Goal: Task Accomplishment & Management: Book appointment/travel/reservation

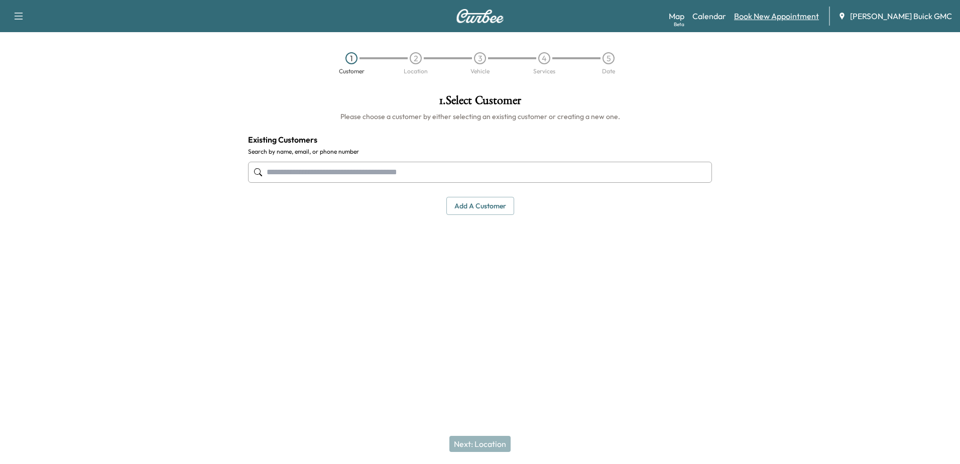
click at [786, 15] on link "Book New Appointment" at bounding box center [776, 16] width 85 height 12
click at [757, 17] on link "Book New Appointment" at bounding box center [776, 16] width 85 height 12
click at [781, 12] on link "Book New Appointment" at bounding box center [776, 16] width 85 height 12
click at [780, 17] on link "Book New Appointment" at bounding box center [776, 16] width 85 height 12
click at [769, 14] on link "Book New Appointment" at bounding box center [776, 16] width 85 height 12
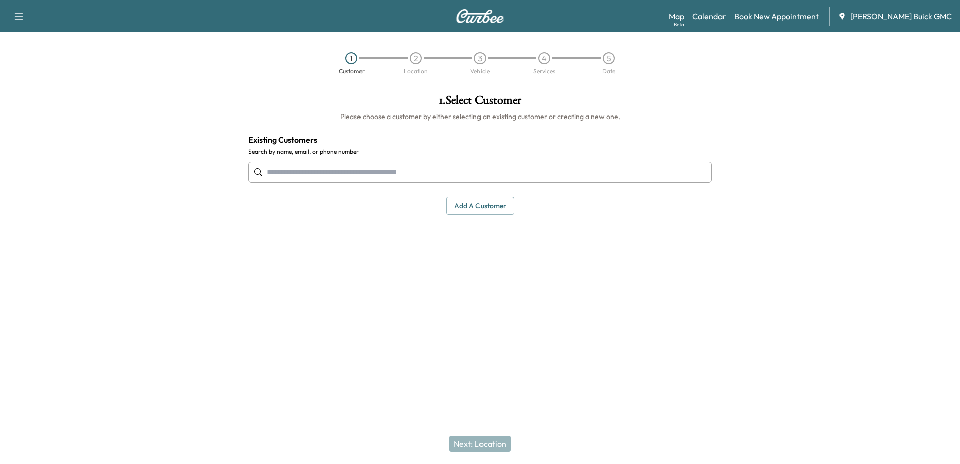
click at [769, 14] on link "Book New Appointment" at bounding box center [776, 16] width 85 height 12
click at [717, 13] on link "Calendar" at bounding box center [709, 16] width 34 height 12
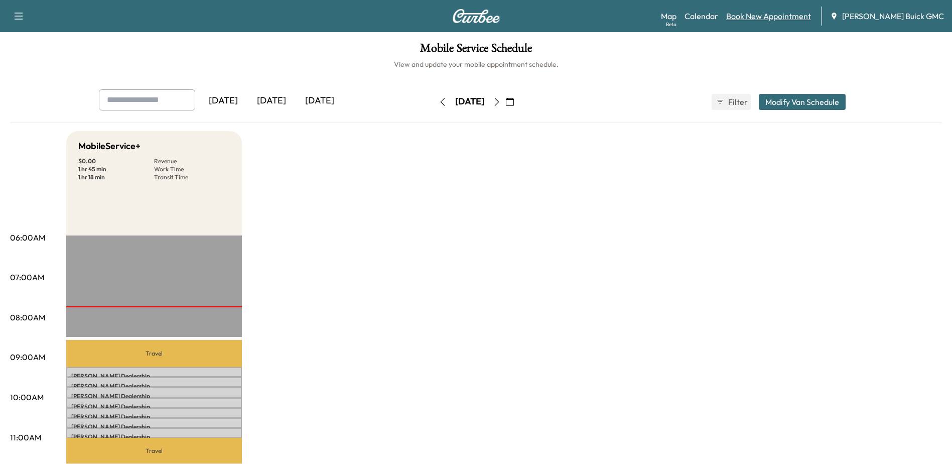
click at [782, 18] on link "Book New Appointment" at bounding box center [768, 16] width 85 height 12
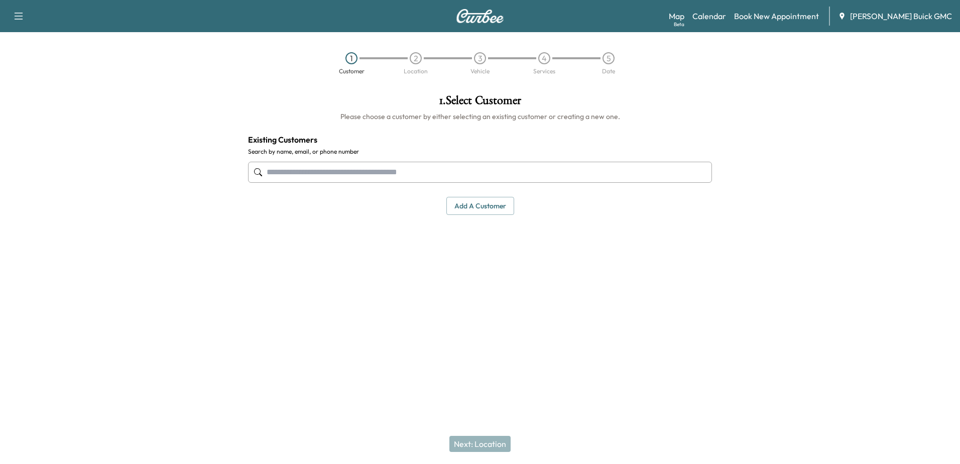
drag, startPoint x: 782, startPoint y: 18, endPoint x: 513, endPoint y: 154, distance: 301.0
click at [781, 17] on link "Book New Appointment" at bounding box center [776, 16] width 85 height 12
click at [335, 173] on input "text" at bounding box center [480, 172] width 464 height 21
drag, startPoint x: 288, startPoint y: 176, endPoint x: 701, endPoint y: 142, distance: 414.5
click at [299, 174] on input "text" at bounding box center [480, 172] width 464 height 21
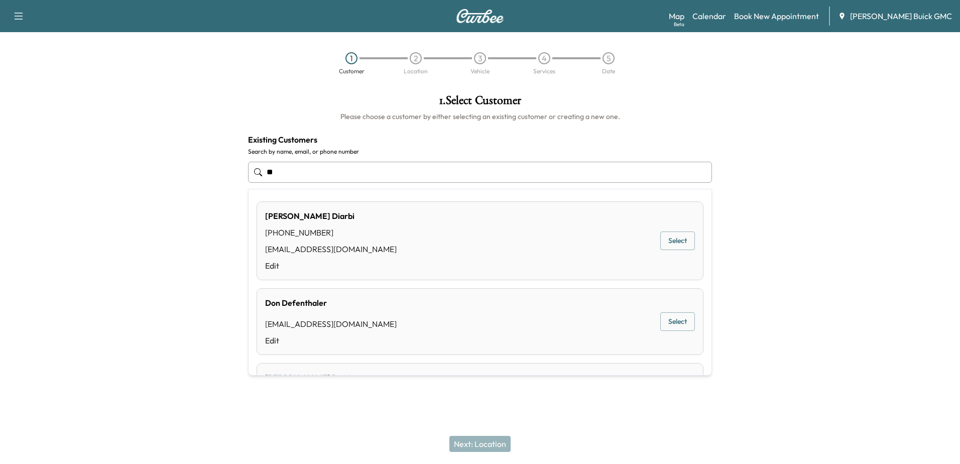
type input "*"
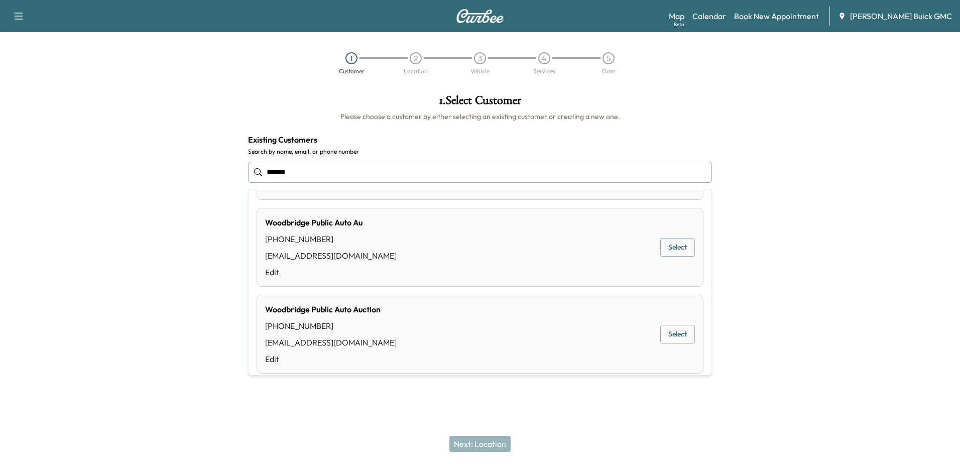
scroll to position [154, 0]
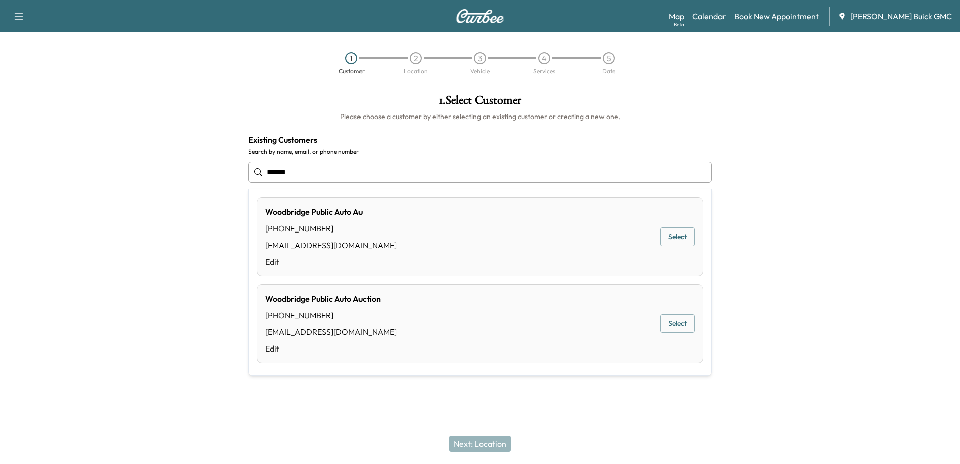
drag, startPoint x: 339, startPoint y: 175, endPoint x: 91, endPoint y: 156, distance: 248.6
click at [82, 165] on div "1 . Select Customer Please choose a customer by either selecting an existing cu…" at bounding box center [480, 202] width 960 height 232
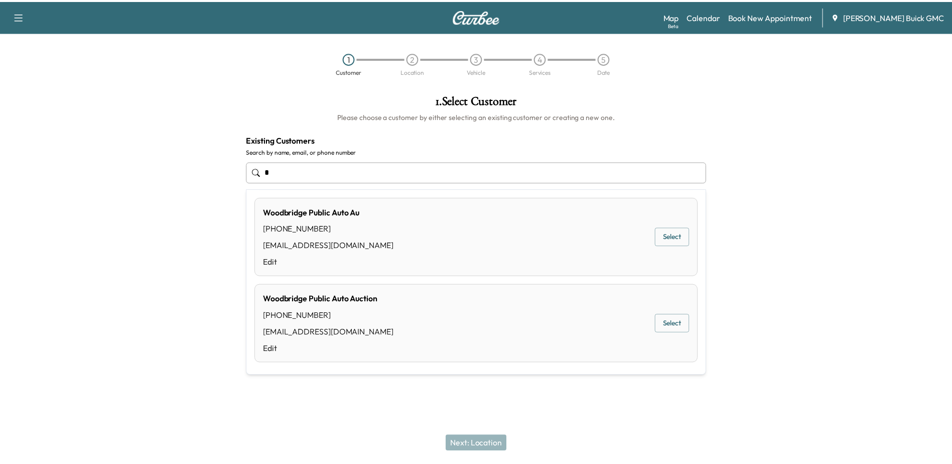
scroll to position [0, 0]
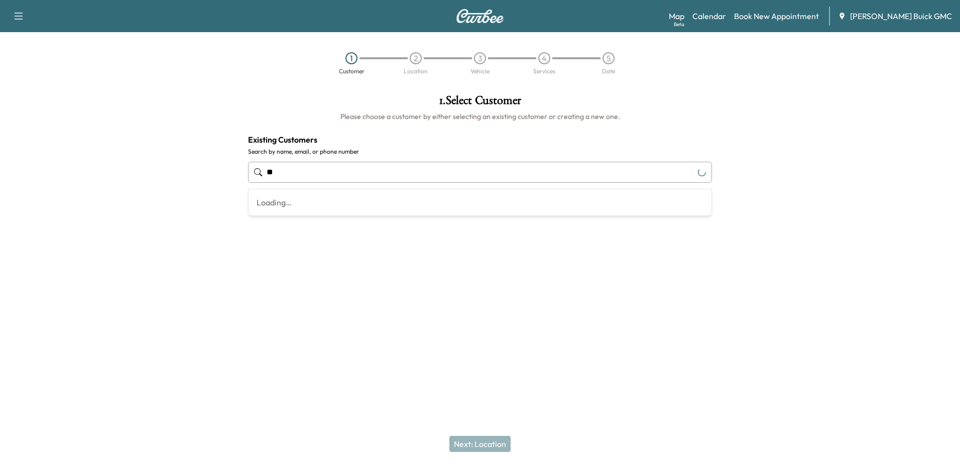
type input "*"
drag, startPoint x: 305, startPoint y: 176, endPoint x: 377, endPoint y: 173, distance: 72.3
click at [305, 176] on input "text" at bounding box center [480, 172] width 464 height 21
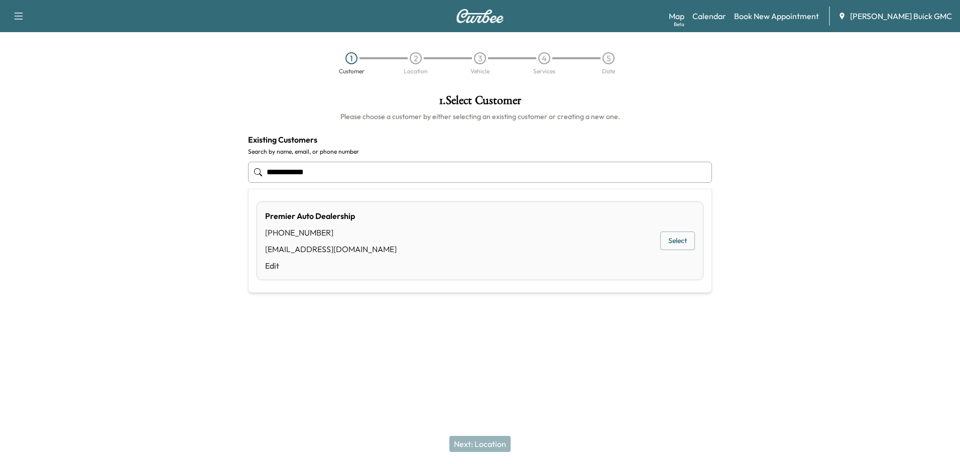
click at [685, 245] on button "Select" at bounding box center [677, 240] width 35 height 19
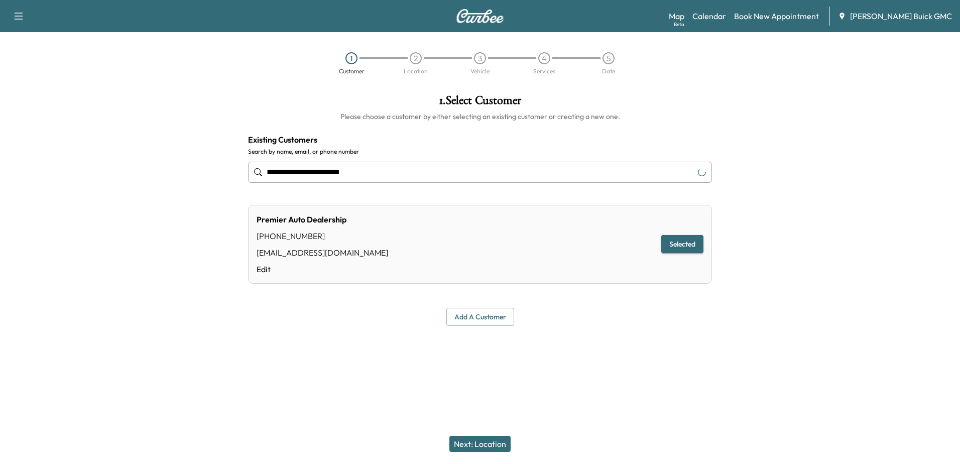
type input "**********"
click at [491, 441] on button "Next: Location" at bounding box center [479, 444] width 61 height 16
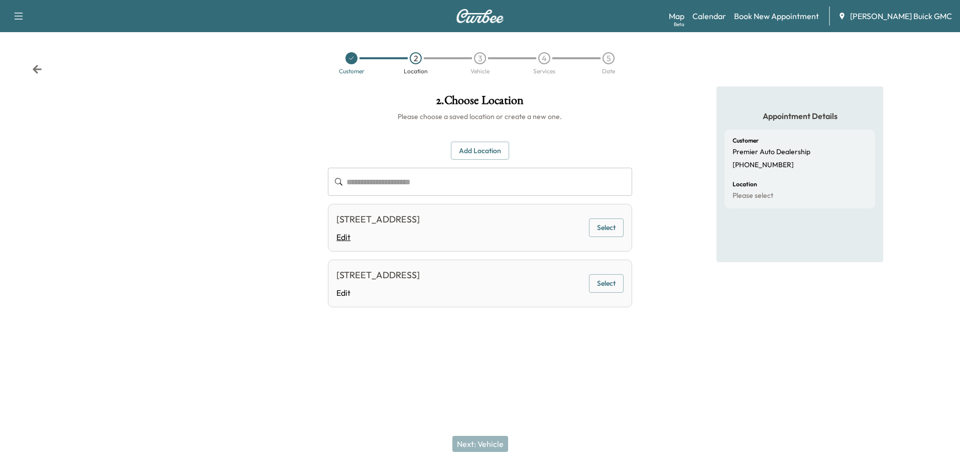
click at [339, 234] on link "Edit" at bounding box center [377, 237] width 83 height 12
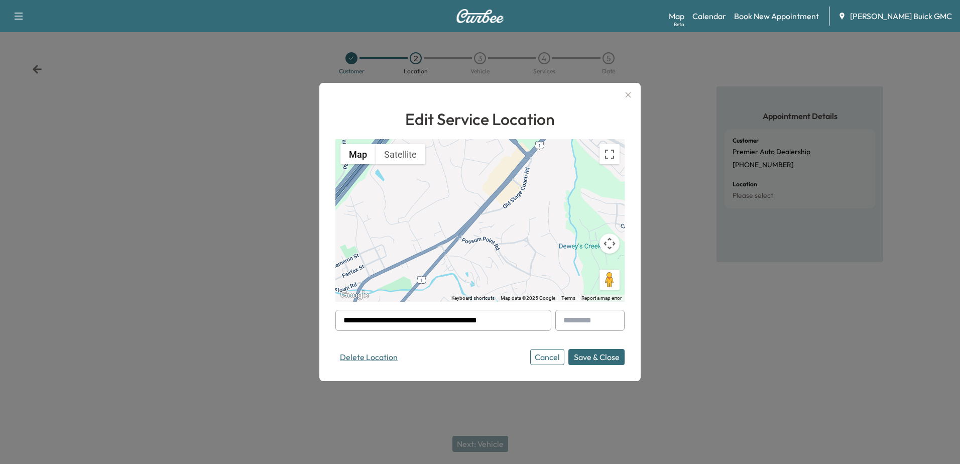
click at [366, 356] on button "Delete Location" at bounding box center [368, 357] width 67 height 16
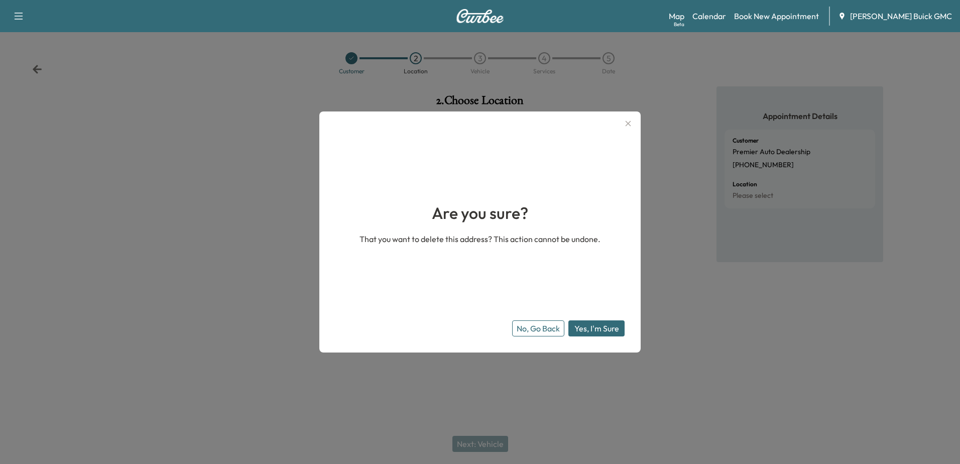
click at [591, 324] on button "Yes, I'm Sure" at bounding box center [596, 328] width 56 height 16
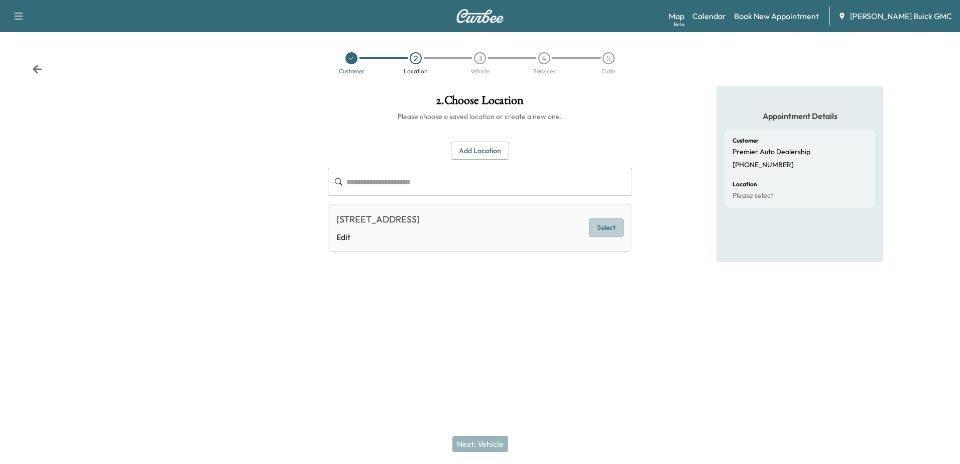
click at [603, 224] on button "Select" at bounding box center [606, 227] width 35 height 19
click at [489, 440] on button "Next: Vehicle" at bounding box center [480, 444] width 56 height 16
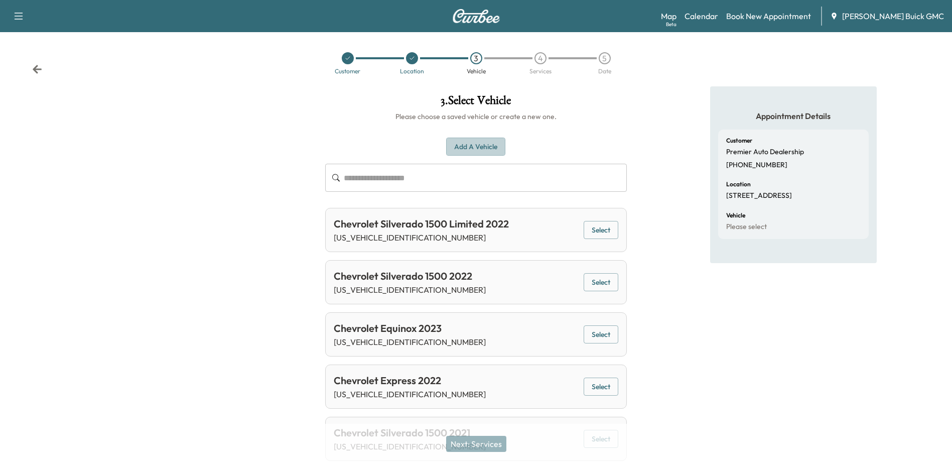
click at [473, 146] on button "Add a Vehicle" at bounding box center [475, 147] width 59 height 19
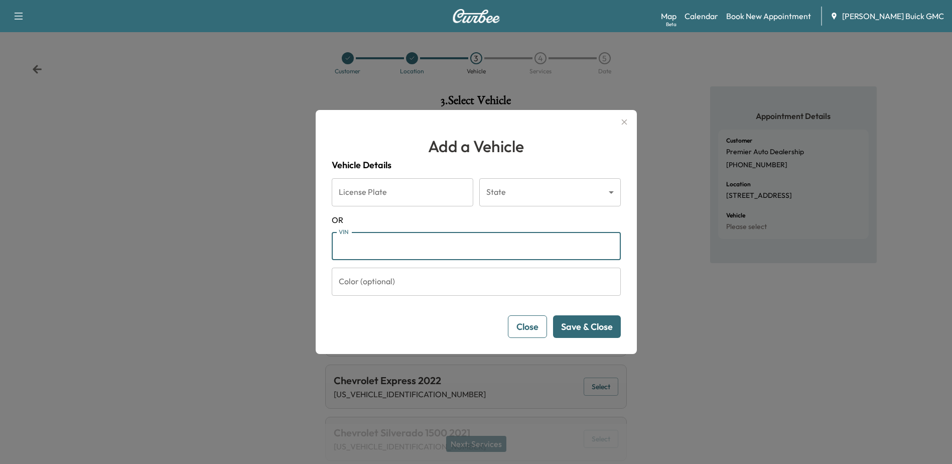
click at [410, 254] on input "VIN" at bounding box center [476, 246] width 289 height 28
paste input "**********"
type input "**********"
click at [593, 323] on button "Save & Close" at bounding box center [587, 326] width 68 height 23
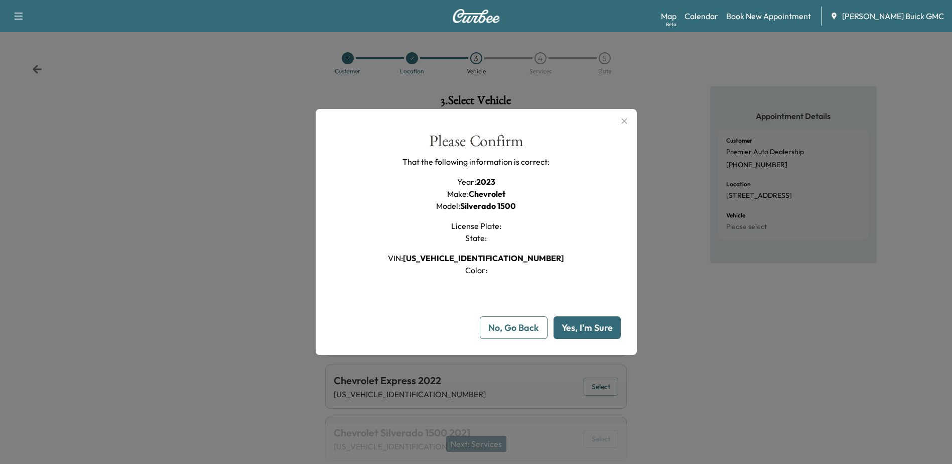
click at [595, 323] on button "Yes, I'm Sure" at bounding box center [587, 327] width 67 height 23
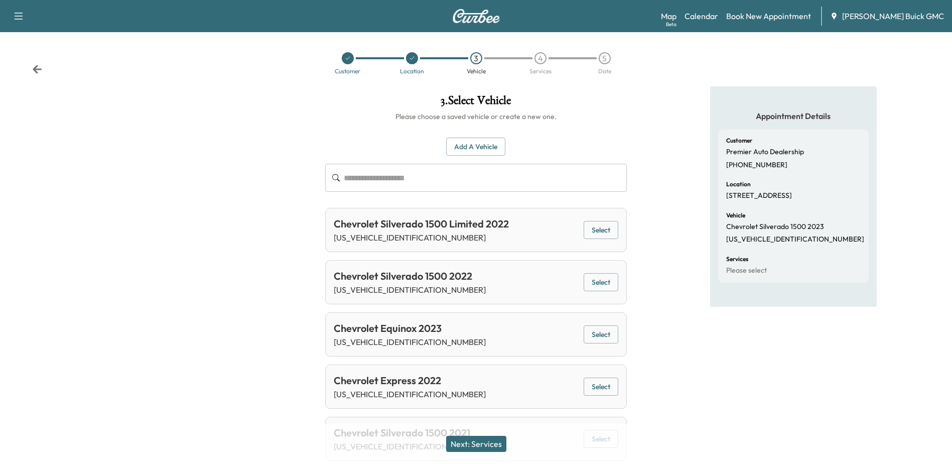
click at [477, 447] on button "Next: Services" at bounding box center [476, 444] width 60 height 16
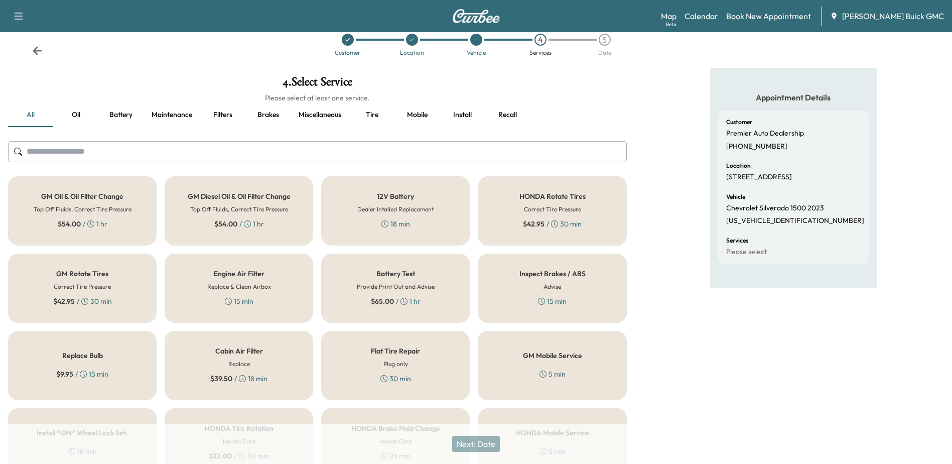
scroll to position [301, 0]
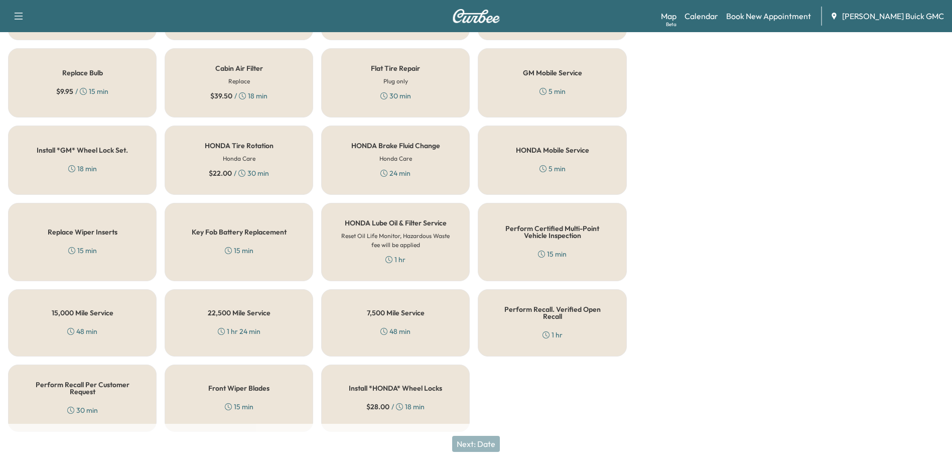
click at [570, 249] on div "Perform Certified Multi-Point Vehicle Inspection 15 min" at bounding box center [552, 242] width 149 height 78
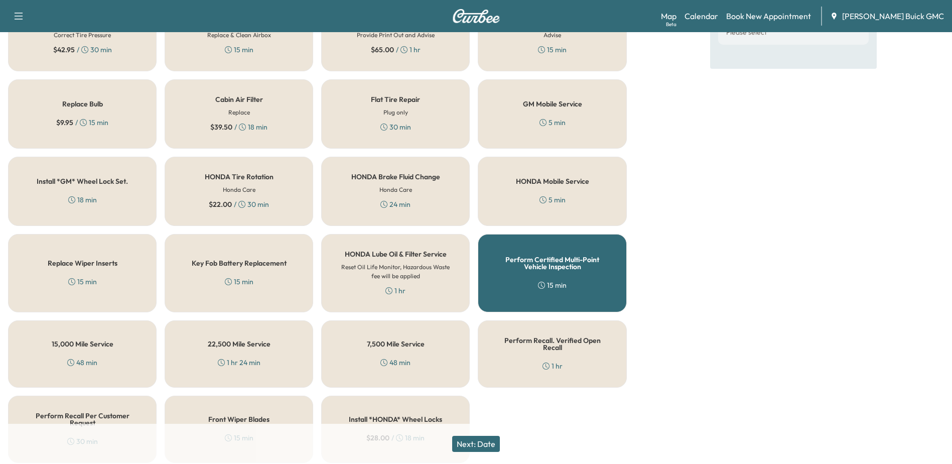
scroll to position [302, 0]
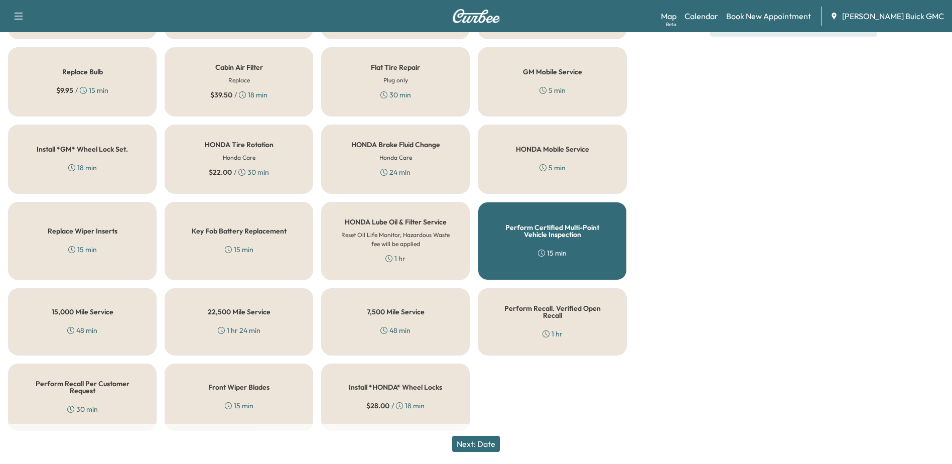
click at [100, 385] on h5 "Perform Recall Per Customer Request" at bounding box center [82, 387] width 115 height 14
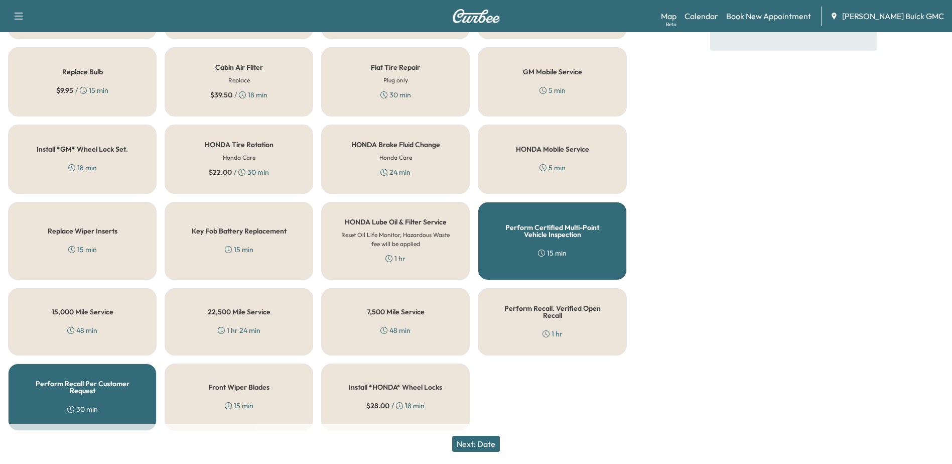
click at [595, 260] on div "Perform Certified Multi-Point Vehicle Inspection 15 min" at bounding box center [552, 241] width 149 height 78
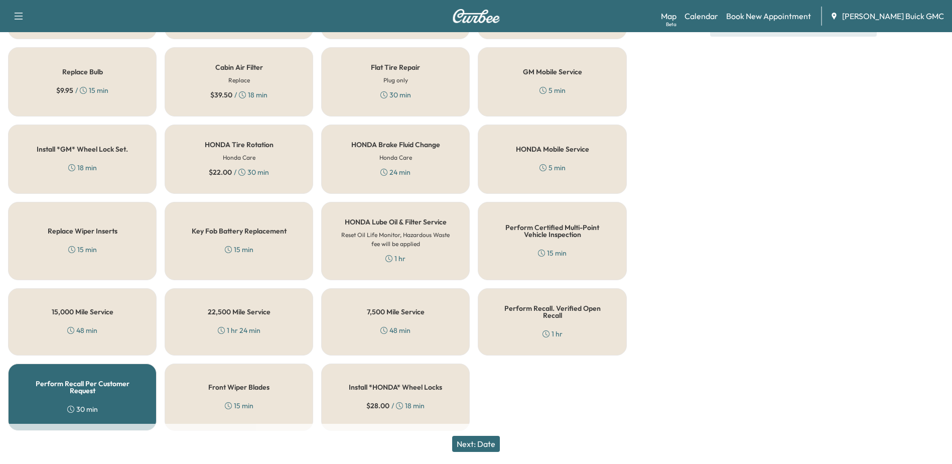
click at [482, 443] on button "Next: Date" at bounding box center [476, 444] width 48 height 16
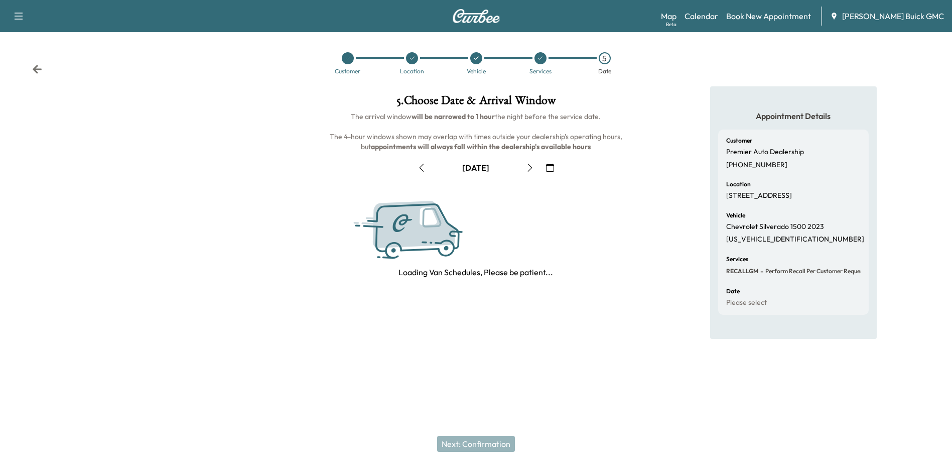
scroll to position [0, 0]
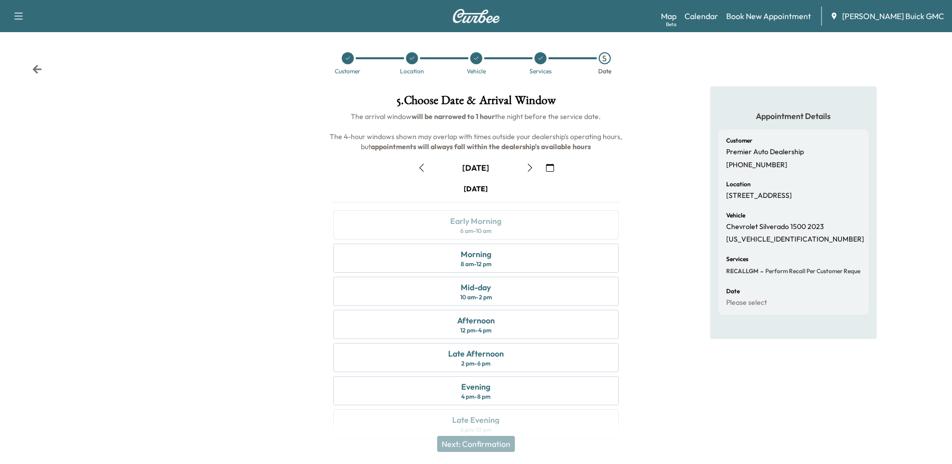
click at [531, 169] on icon "button" at bounding box center [530, 168] width 8 height 8
click at [472, 287] on div "Mid-day" at bounding box center [476, 287] width 30 height 12
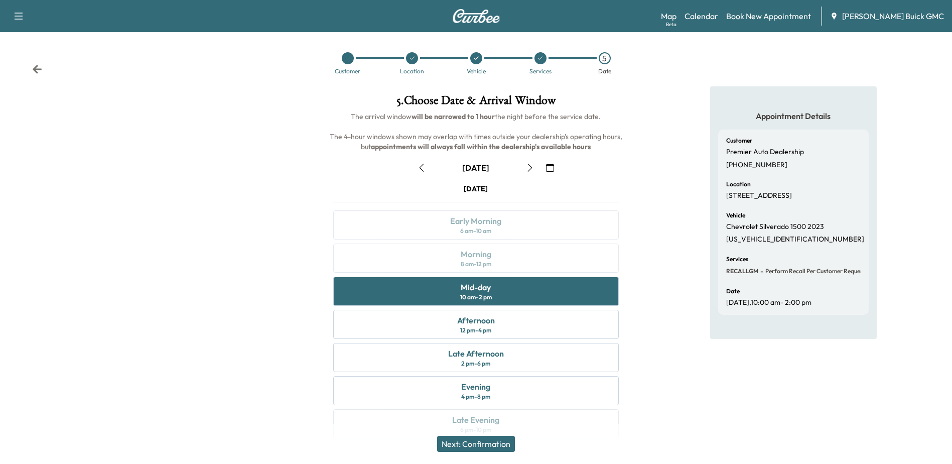
click at [455, 444] on button "Next: Confirmation" at bounding box center [476, 444] width 78 height 16
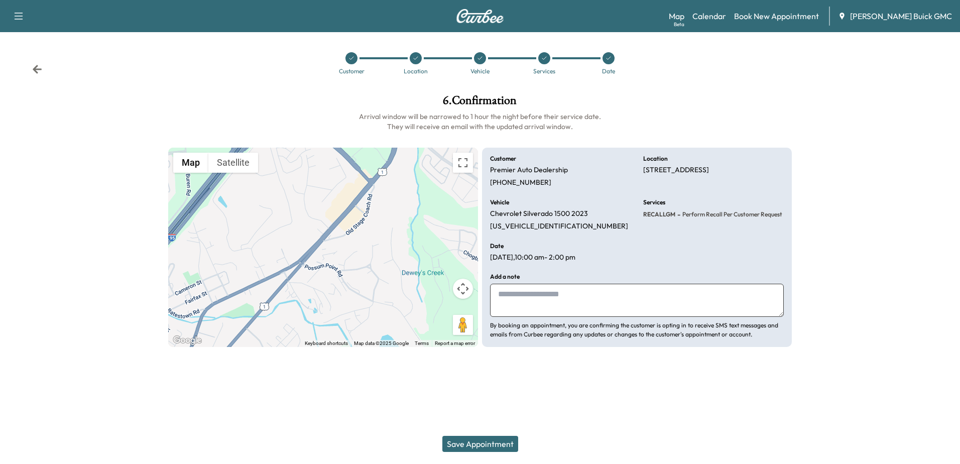
click at [563, 297] on textarea at bounding box center [637, 300] width 294 height 33
type textarea "**********"
click at [461, 442] on button "Save Appointment" at bounding box center [480, 444] width 76 height 16
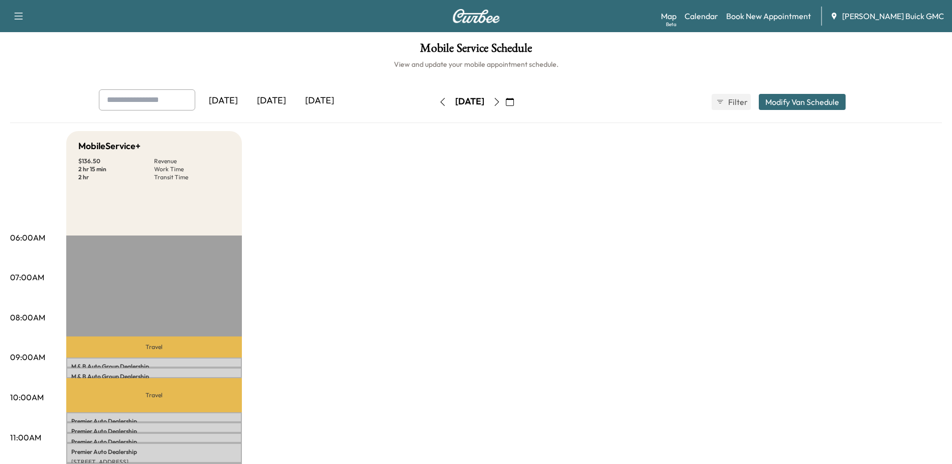
click at [439, 102] on icon "button" at bounding box center [443, 102] width 8 height 8
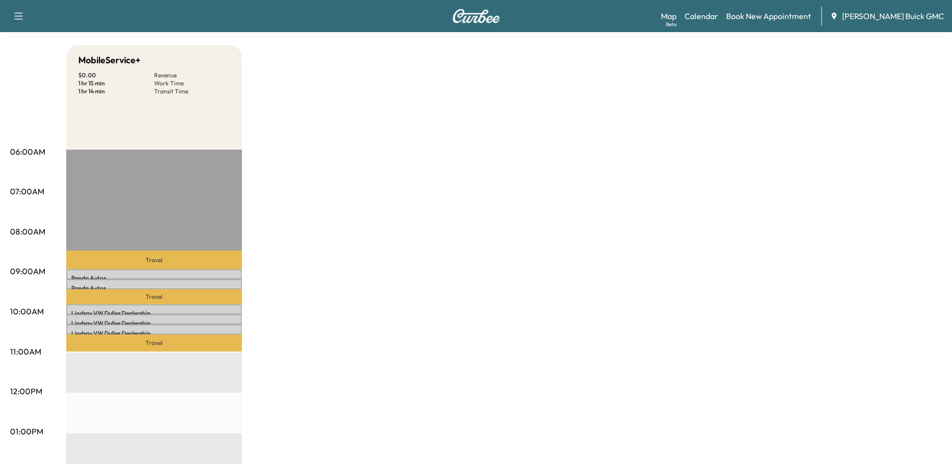
scroll to position [100, 0]
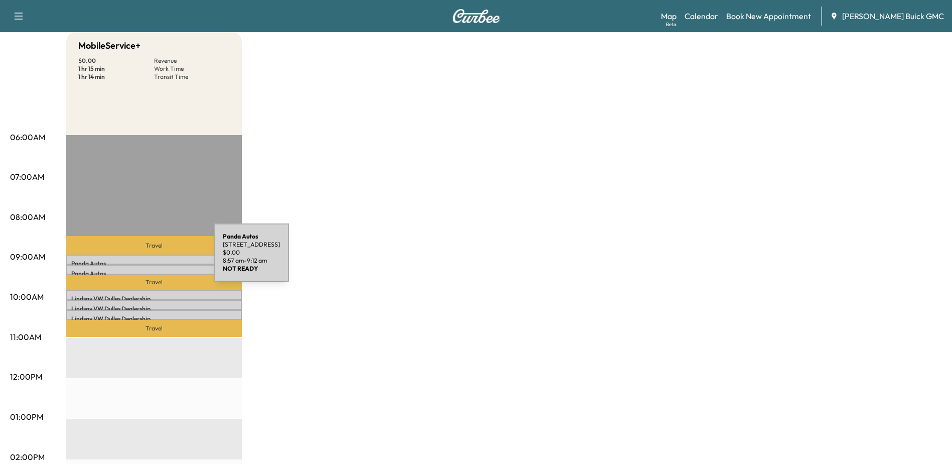
click at [139, 259] on p "Panda Autos" at bounding box center [154, 263] width 166 height 8
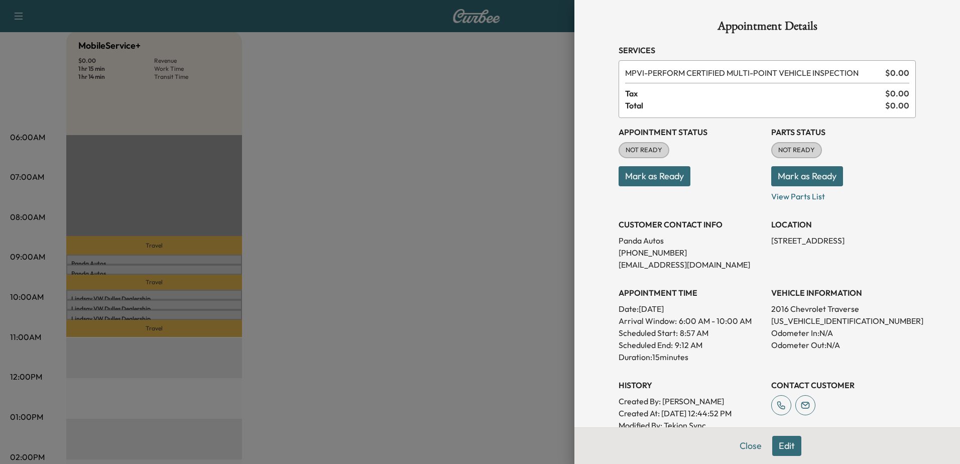
click at [122, 268] on div at bounding box center [480, 232] width 960 height 464
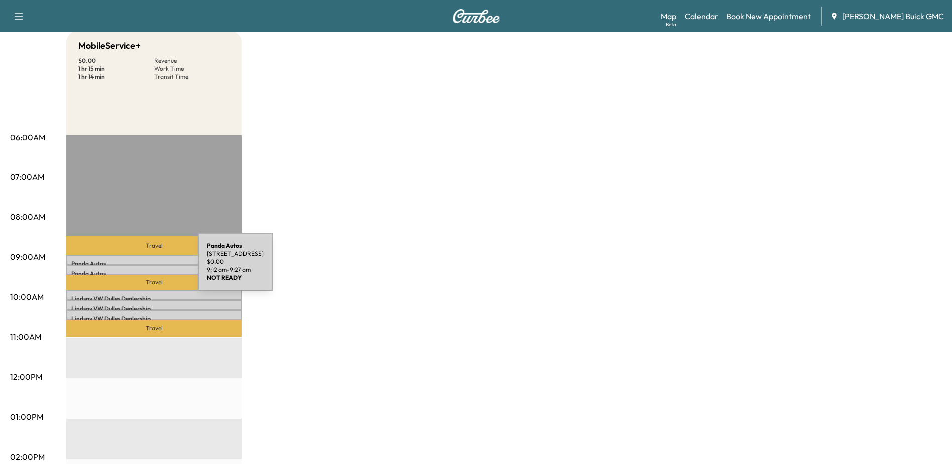
click at [122, 270] on p "Panda Autos" at bounding box center [154, 274] width 166 height 8
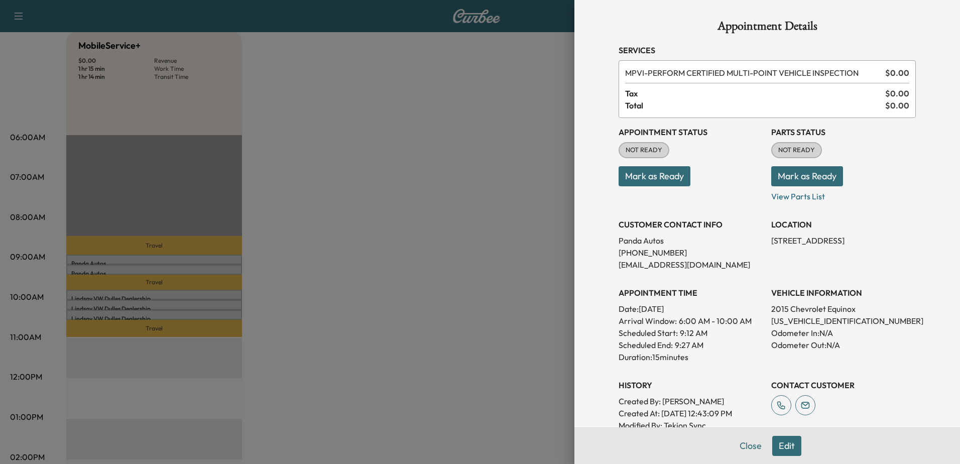
click at [149, 293] on div at bounding box center [480, 232] width 960 height 464
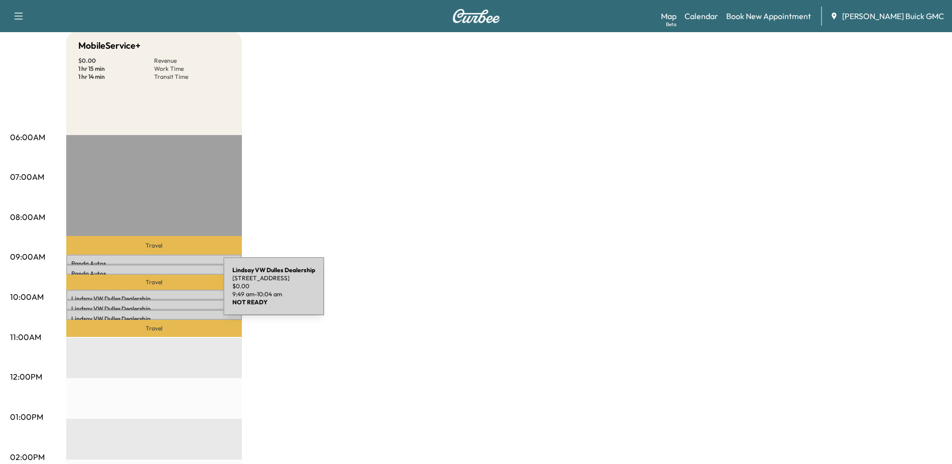
click at [148, 292] on div "Lindsay VW Dulles Dealership 22455 Lindsay Cars Ct, Sterling, VA 20166, USA $ 0…" at bounding box center [154, 295] width 176 height 10
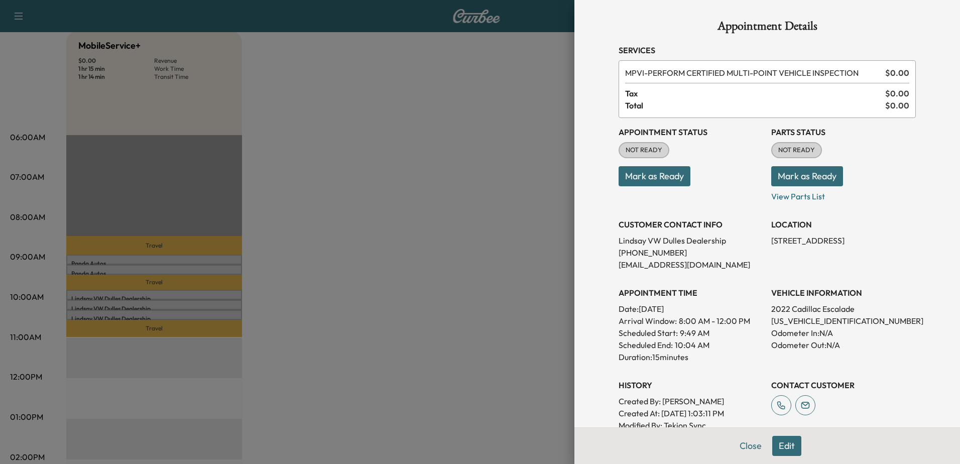
click at [136, 304] on div at bounding box center [480, 232] width 960 height 464
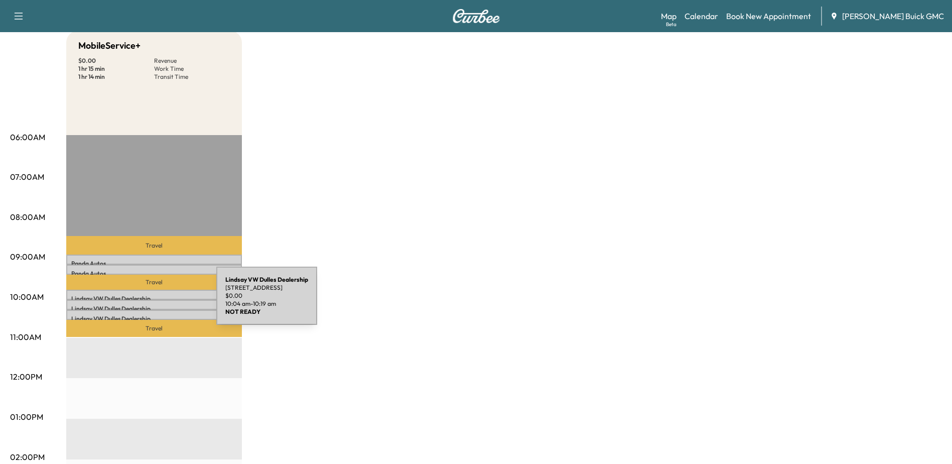
click at [141, 302] on div "Lindsay VW Dulles Dealership 22455 Lindsay Cars Ct, Sterling, VA 20166, USA $ 0…" at bounding box center [154, 305] width 176 height 10
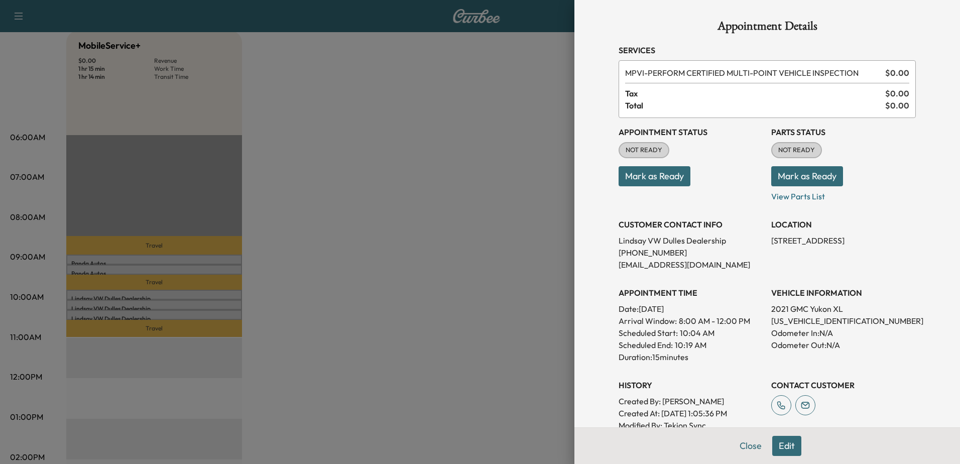
click at [220, 313] on div at bounding box center [480, 232] width 960 height 464
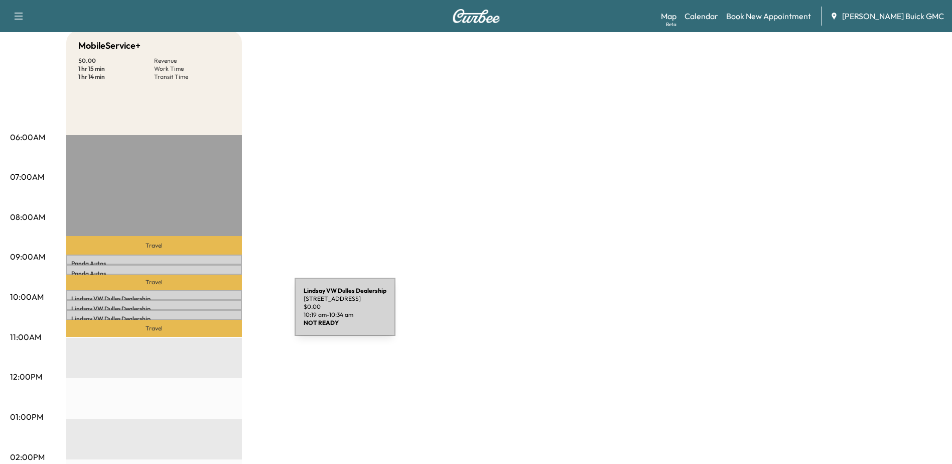
click at [219, 315] on p "Lindsay VW Dulles Dealership" at bounding box center [154, 319] width 166 height 8
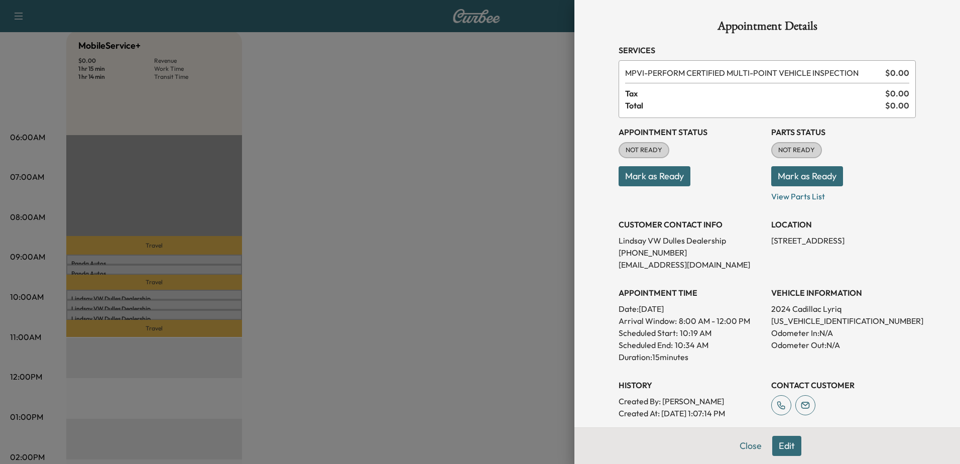
click at [671, 20] on div "Appointment Details Services MPVI - PERFORM CERTIFIED MULTI-POINT VEHICLE INSPE…" at bounding box center [766, 302] width 321 height 604
click at [381, 222] on div at bounding box center [480, 232] width 960 height 464
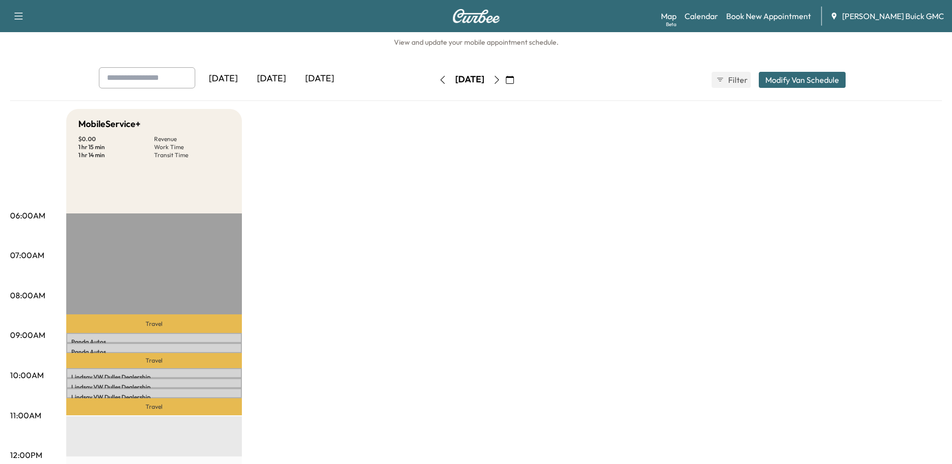
scroll to position [0, 0]
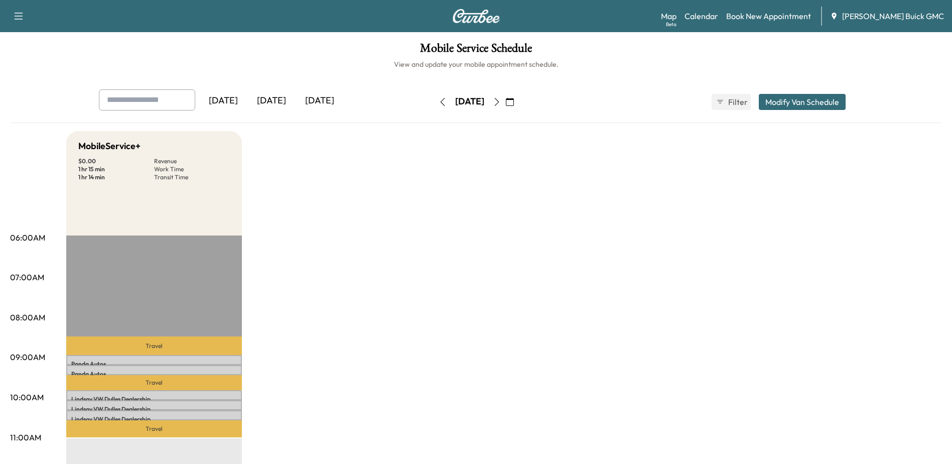
click at [505, 102] on button "button" at bounding box center [496, 102] width 17 height 16
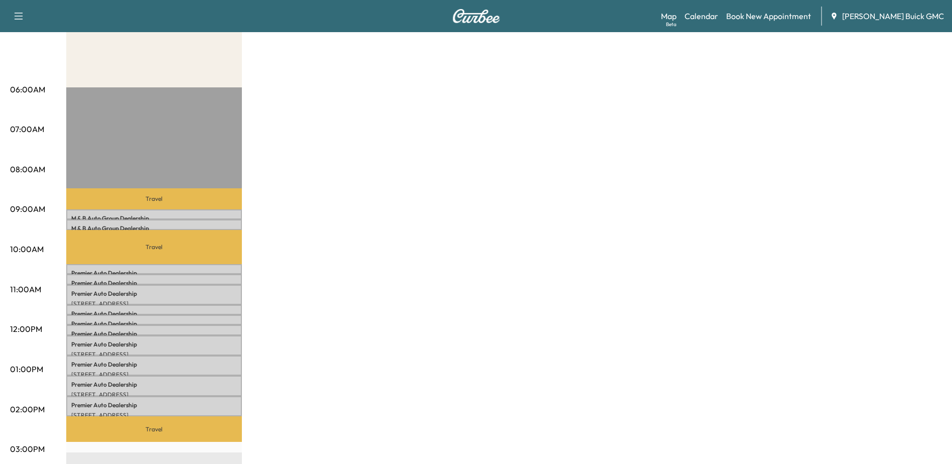
scroll to position [151, 0]
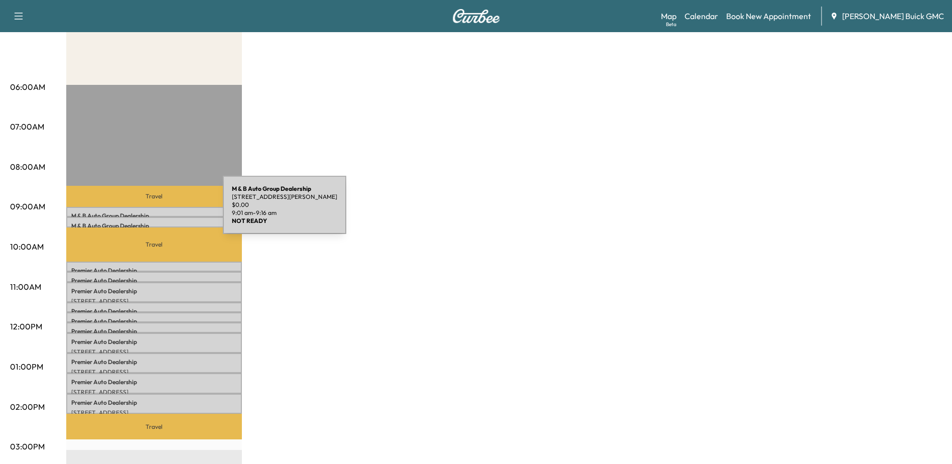
click at [148, 212] on p "M & B Auto Group Dealership" at bounding box center [154, 216] width 166 height 8
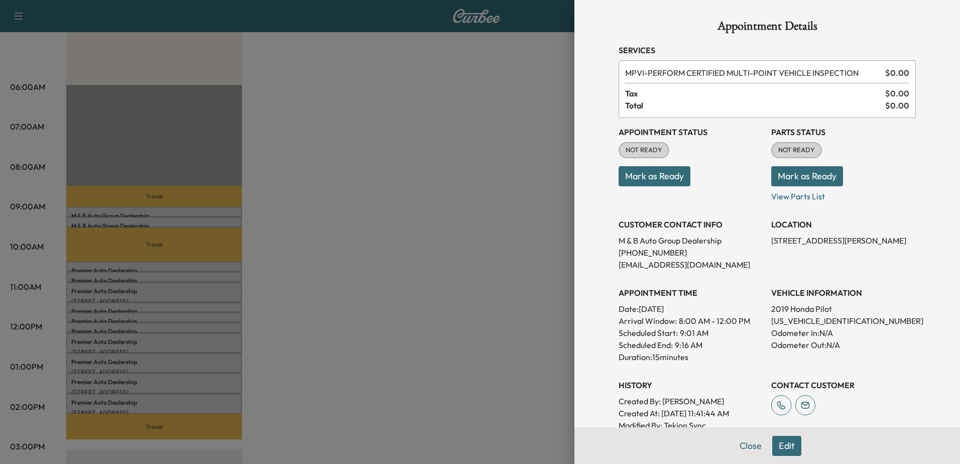
click at [150, 221] on div at bounding box center [480, 232] width 960 height 464
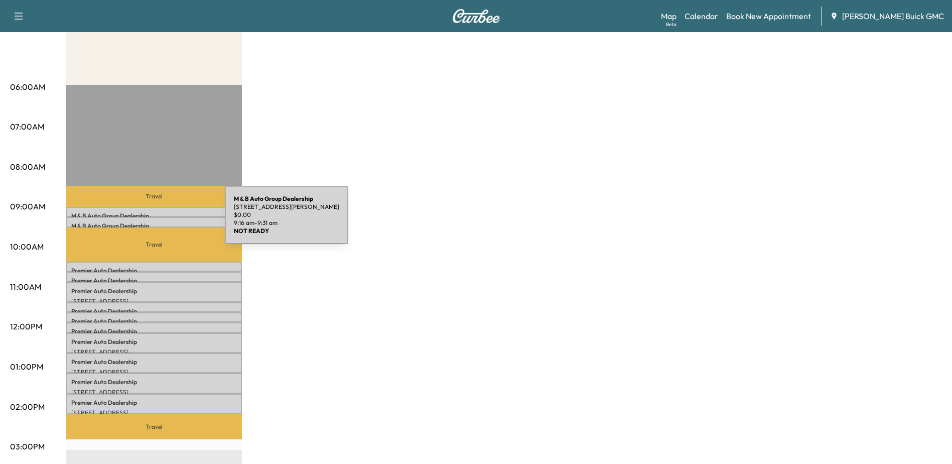
click at [150, 222] on p "M & B Auto Group Dealership" at bounding box center [154, 226] width 166 height 8
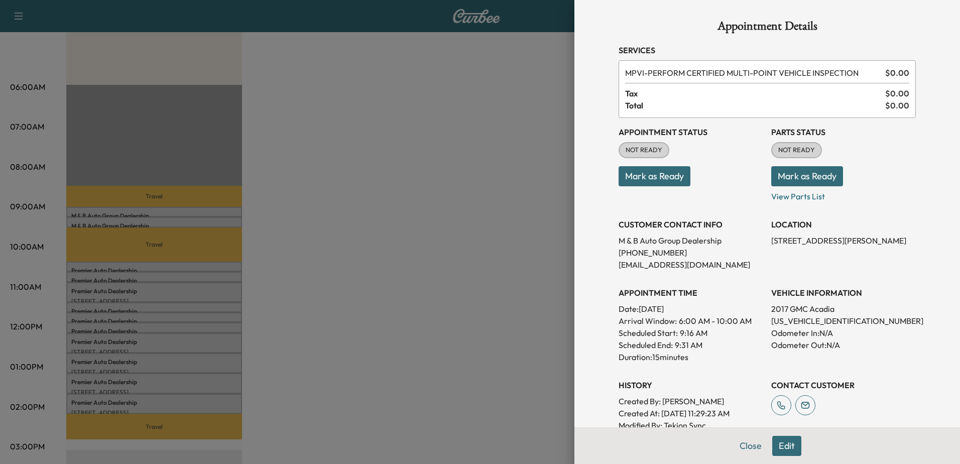
click at [313, 221] on div at bounding box center [480, 232] width 960 height 464
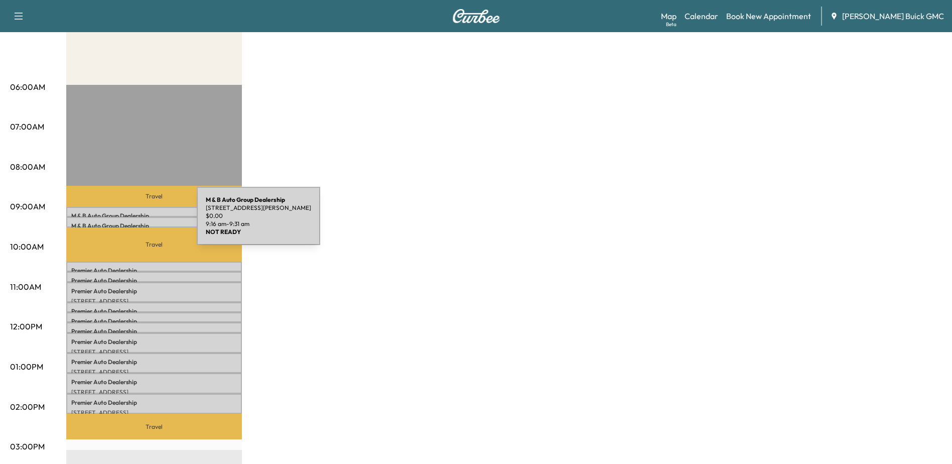
click at [121, 222] on p "M & B Auto Group Dealership" at bounding box center [154, 226] width 166 height 8
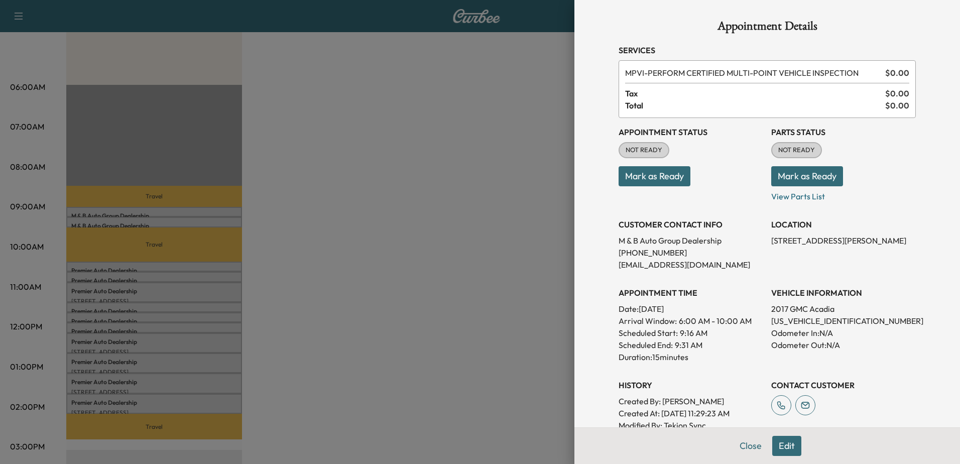
click at [397, 81] on div at bounding box center [480, 232] width 960 height 464
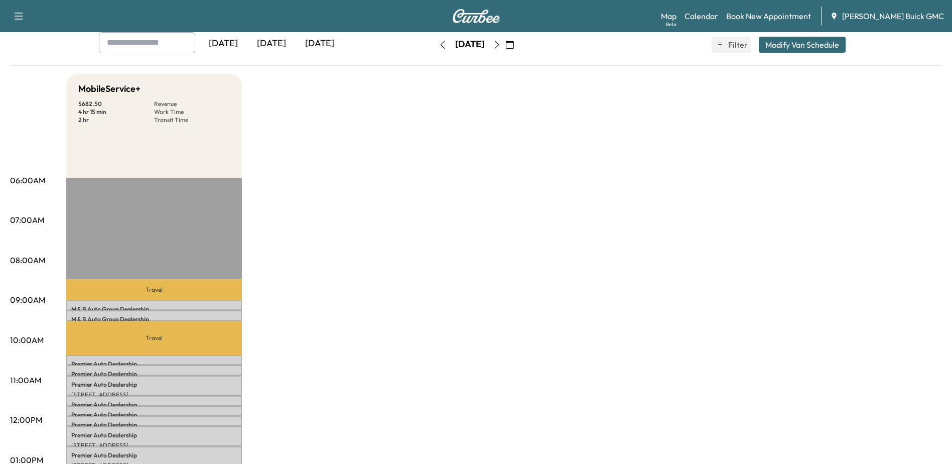
scroll to position [0, 0]
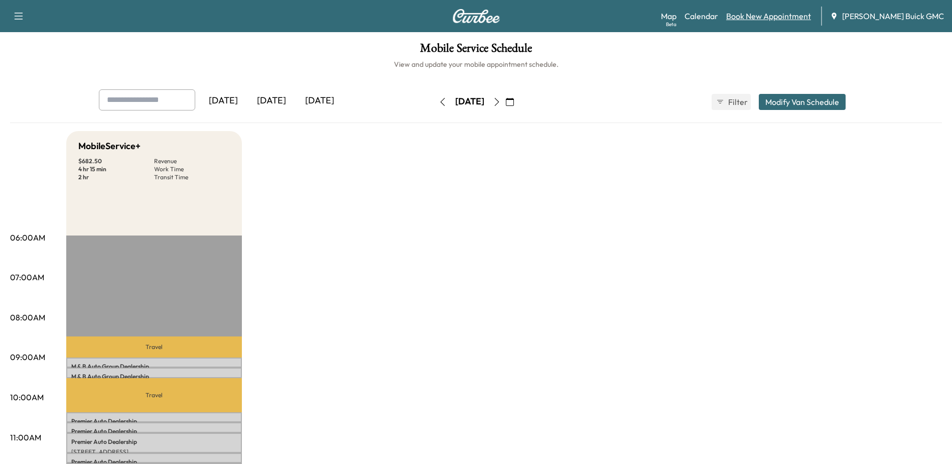
click at [775, 16] on link "Book New Appointment" at bounding box center [768, 16] width 85 height 12
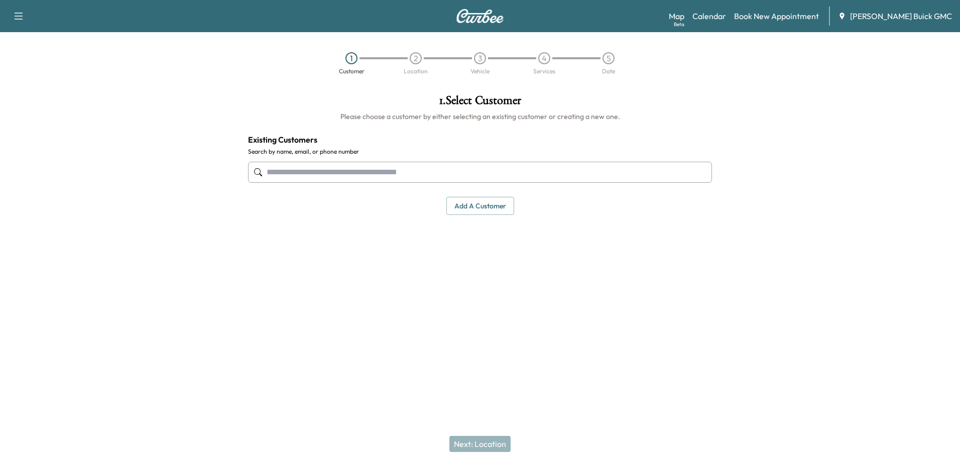
click at [411, 175] on input "text" at bounding box center [480, 172] width 464 height 21
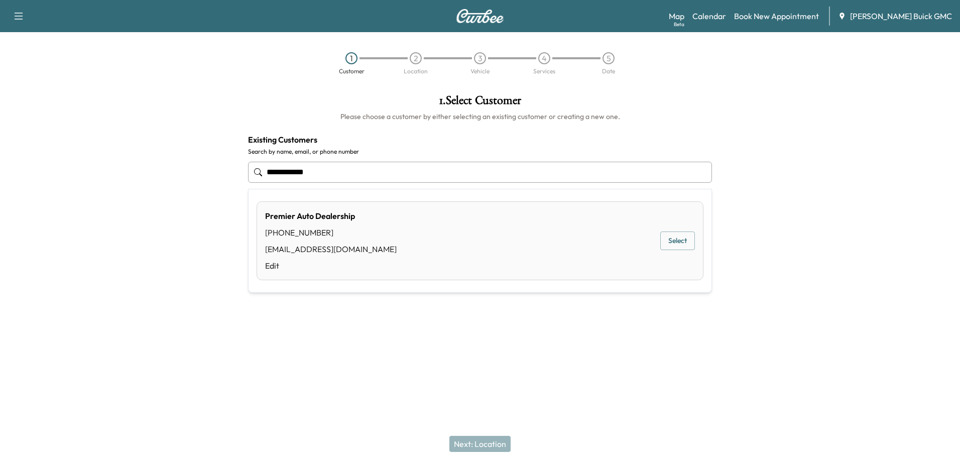
drag, startPoint x: 678, startPoint y: 242, endPoint x: 628, endPoint y: 305, distance: 79.6
click at [677, 243] on button "Select" at bounding box center [677, 240] width 35 height 19
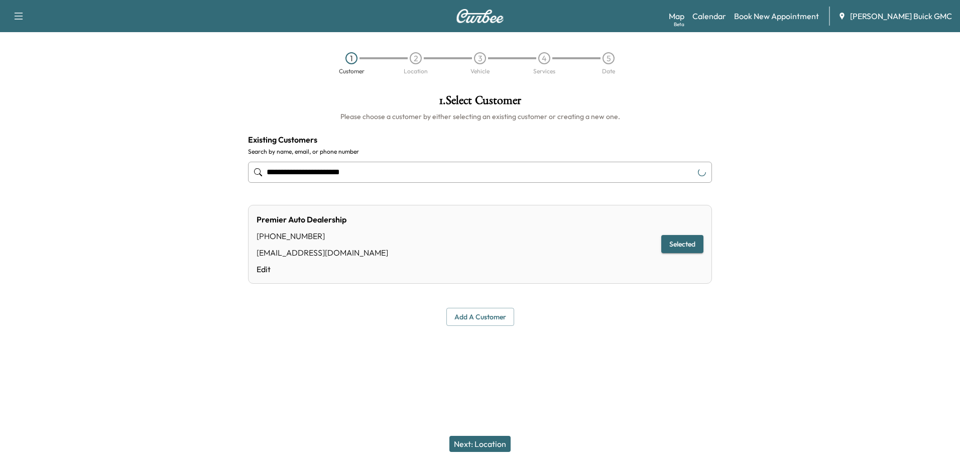
type input "**********"
click at [494, 446] on button "Next: Location" at bounding box center [479, 444] width 61 height 16
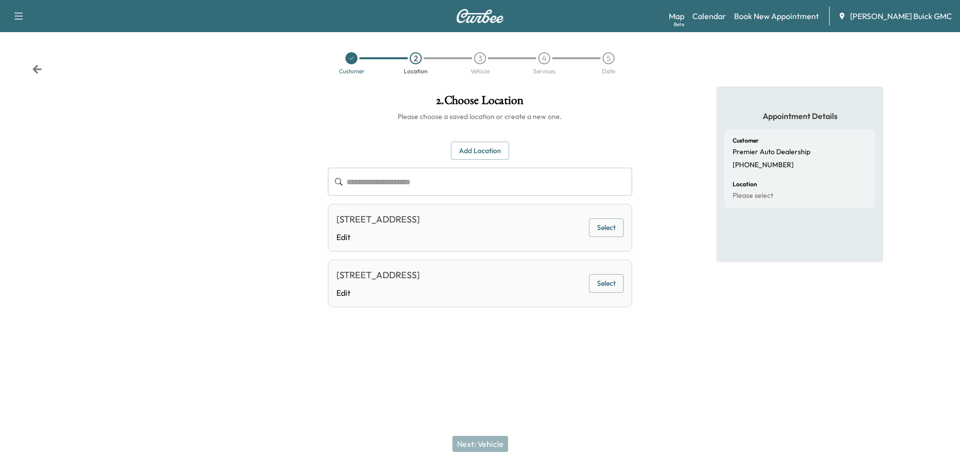
click at [598, 281] on button "Select" at bounding box center [606, 283] width 35 height 19
click at [489, 445] on button "Next: Vehicle" at bounding box center [480, 444] width 56 height 16
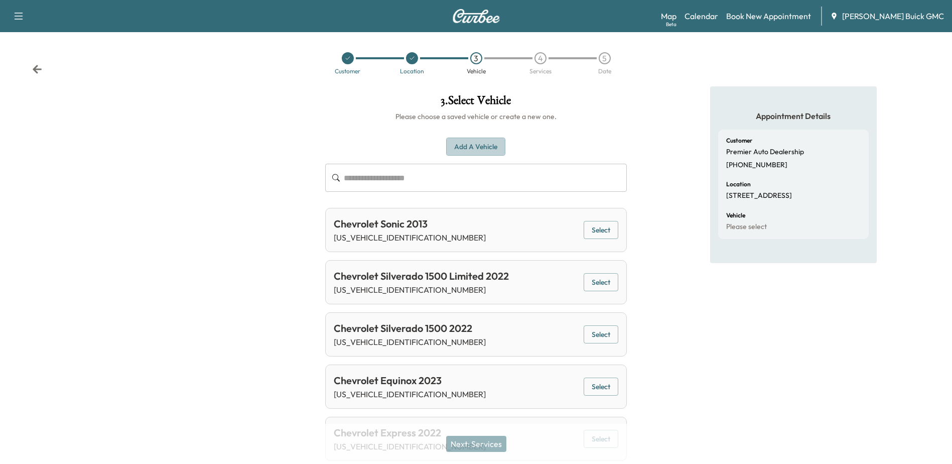
click at [480, 142] on button "Add a Vehicle" at bounding box center [475, 147] width 59 height 19
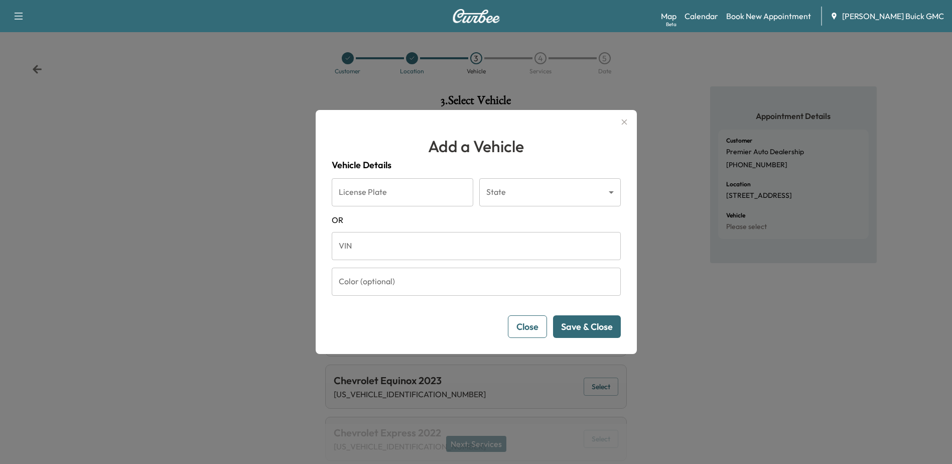
click at [374, 249] on input "VIN" at bounding box center [476, 246] width 289 height 28
paste input "**********"
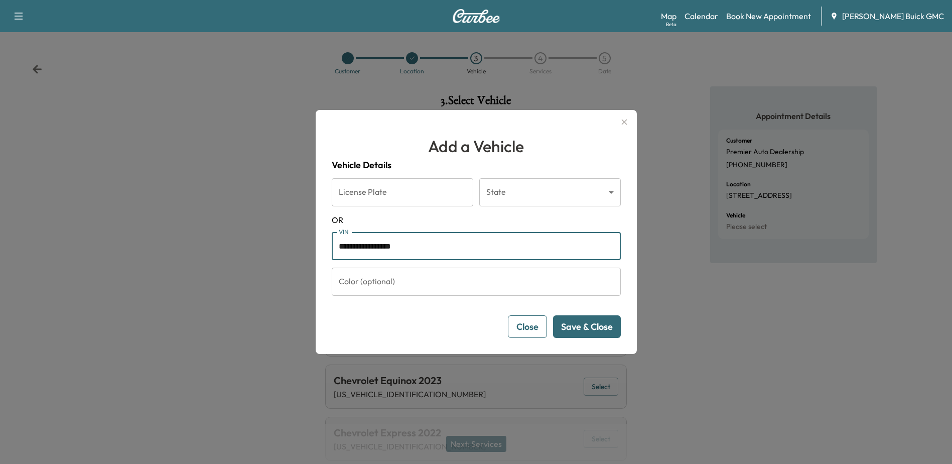
type input "**********"
click at [587, 324] on button "Save & Close" at bounding box center [587, 326] width 68 height 23
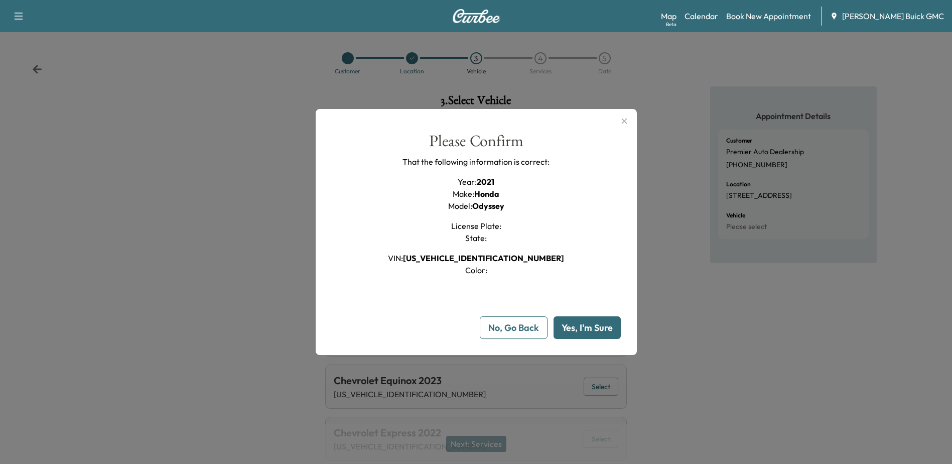
click at [605, 331] on button "Yes, I'm Sure" at bounding box center [587, 327] width 67 height 23
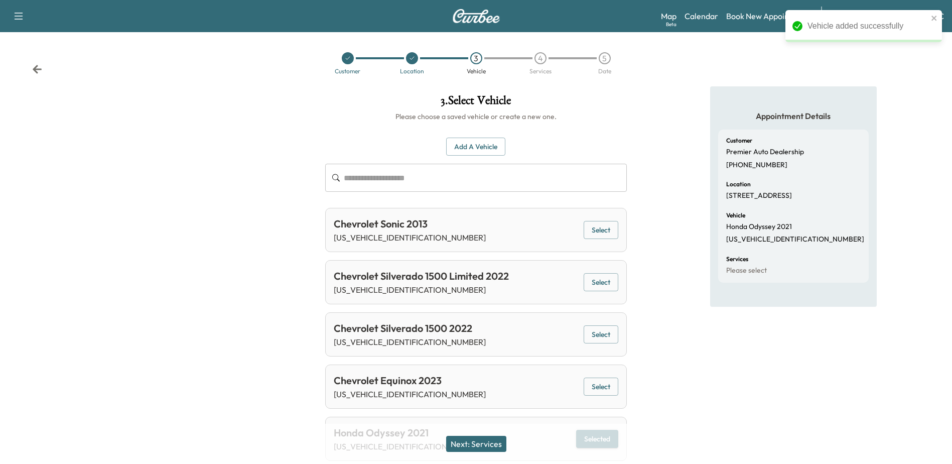
click at [472, 442] on button "Next: Services" at bounding box center [476, 444] width 60 height 16
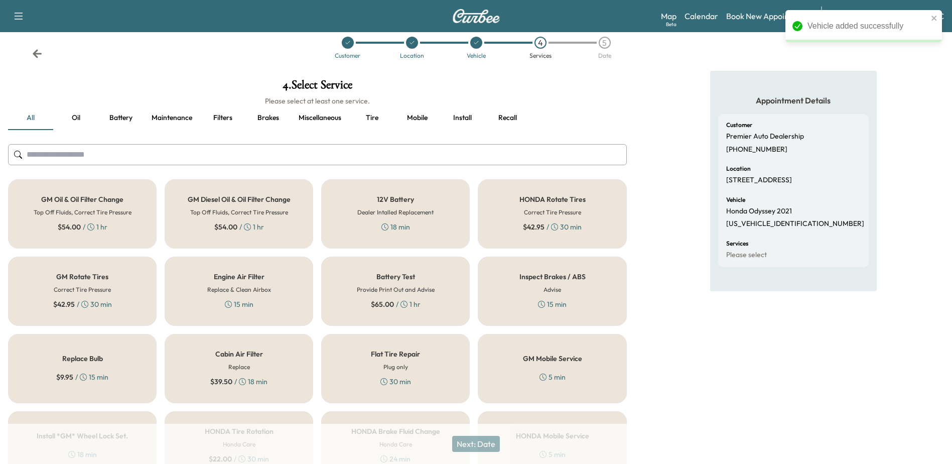
scroll to position [302, 0]
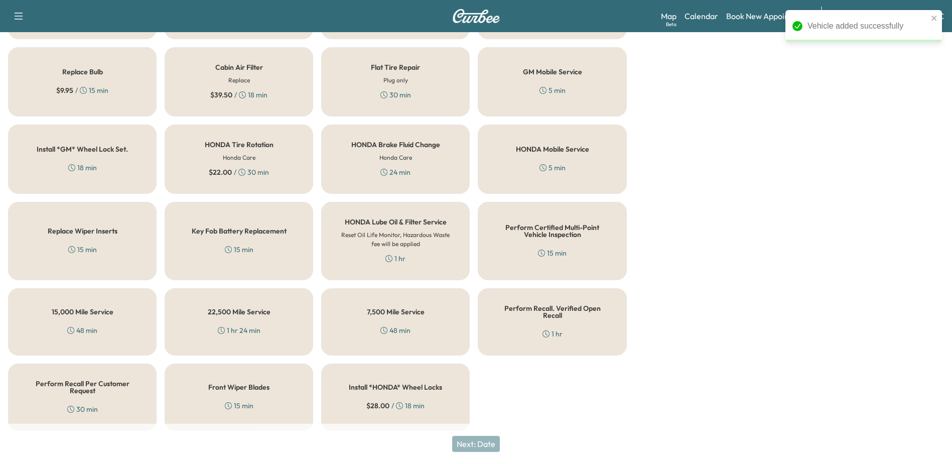
click at [85, 383] on h5 "Perform Recall Per Customer Request" at bounding box center [82, 387] width 115 height 14
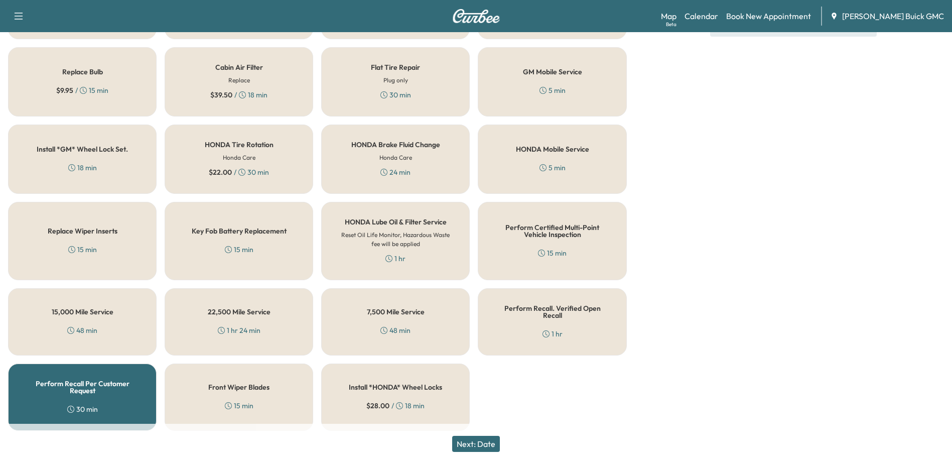
drag, startPoint x: 483, startPoint y: 440, endPoint x: 650, endPoint y: 462, distance: 168.0
click at [483, 441] on button "Next: Date" at bounding box center [476, 444] width 48 height 16
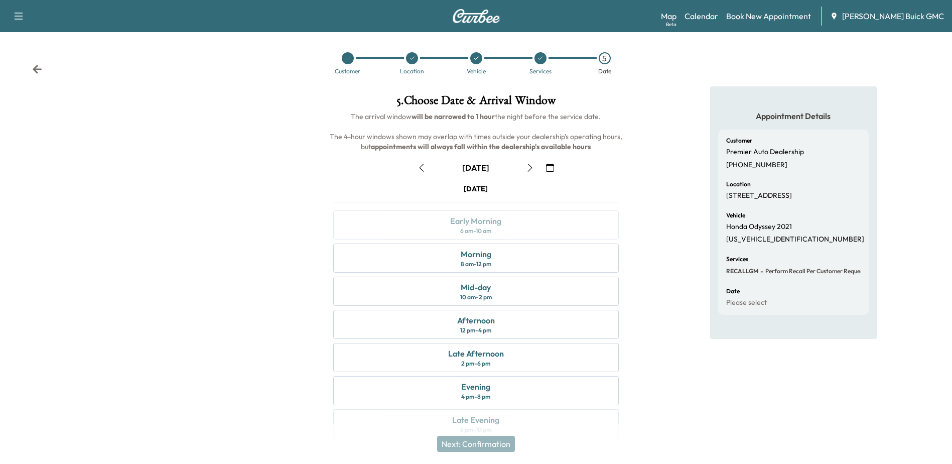
click at [530, 171] on icon "button" at bounding box center [530, 168] width 8 height 8
click at [467, 321] on div "Afternoon" at bounding box center [476, 320] width 38 height 12
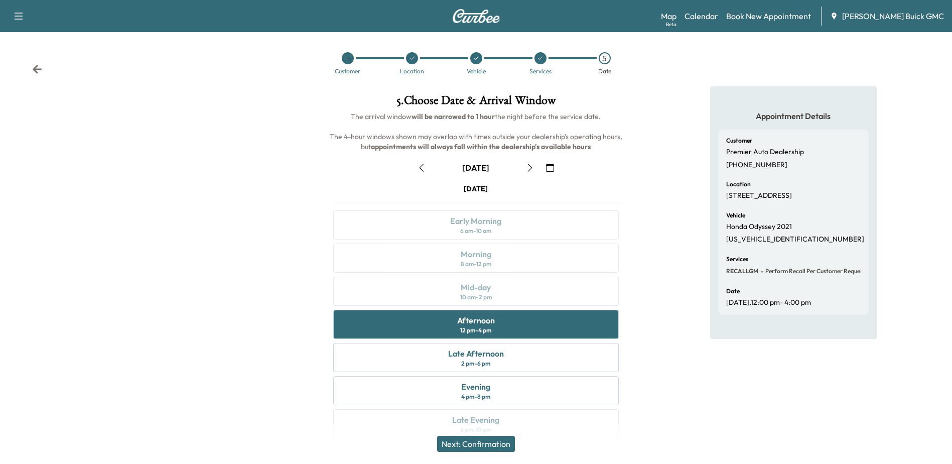
click at [451, 445] on button "Next: Confirmation" at bounding box center [476, 444] width 78 height 16
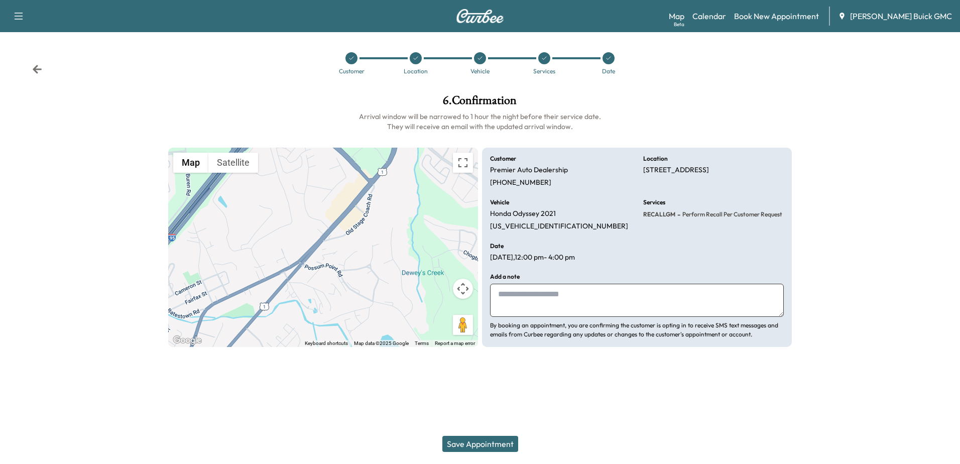
click at [456, 444] on button "Save Appointment" at bounding box center [480, 444] width 76 height 16
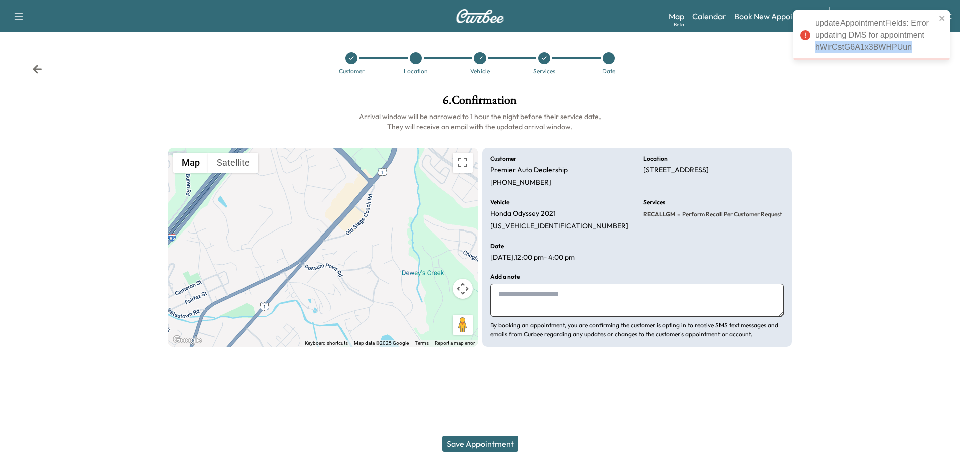
drag, startPoint x: 816, startPoint y: 45, endPoint x: 920, endPoint y: 46, distance: 103.9
click at [920, 46] on div "updateAppointmentFields: Error updating DMS for appointment hWirCstG6A1x3BWHPUun" at bounding box center [875, 35] width 120 height 36
drag, startPoint x: 920, startPoint y: 46, endPoint x: 887, endPoint y: 47, distance: 33.1
copy div "hWirCstG6A1x3BWHPUun"
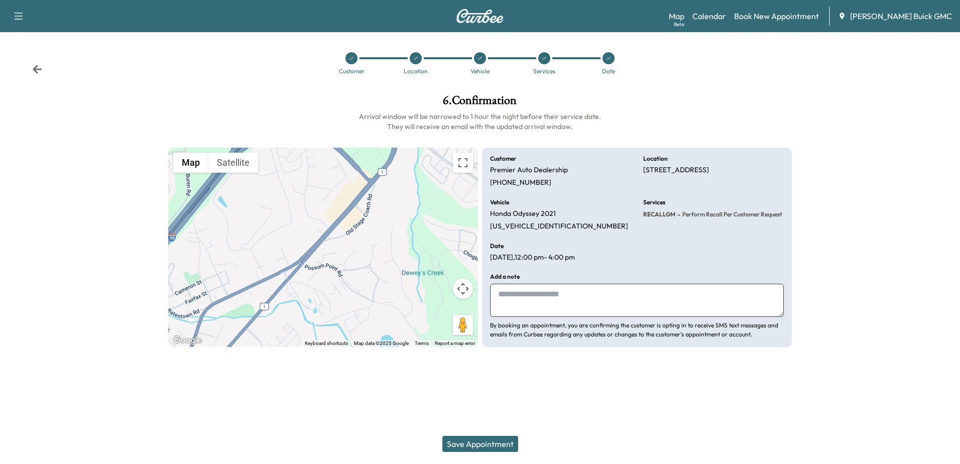
click at [315, 104] on h1 "6 . Confirmation" at bounding box center [480, 102] width 624 height 17
click at [338, 411] on div "Support Log Out Map Beta Calendar Book New Appointment Joyce Koons Buick GMC Cu…" at bounding box center [480, 232] width 960 height 464
click at [726, 19] on link "Calendar" at bounding box center [709, 16] width 34 height 12
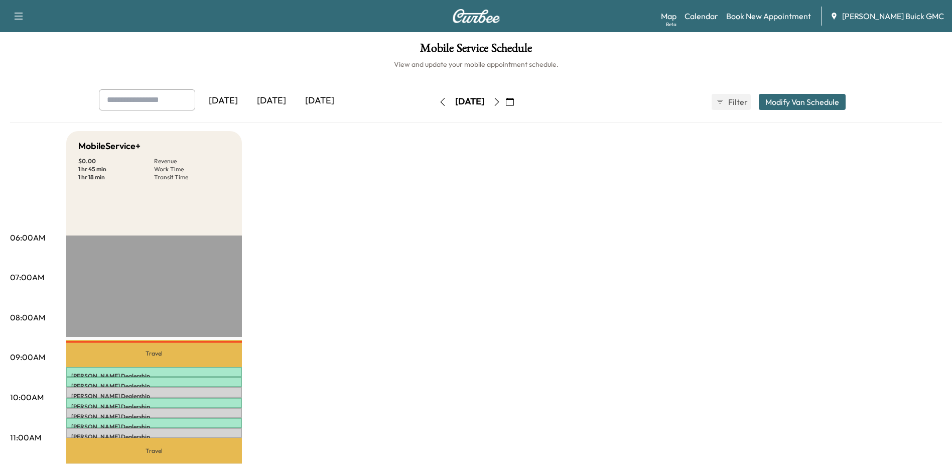
click at [499, 104] on icon "button" at bounding box center [496, 102] width 5 height 8
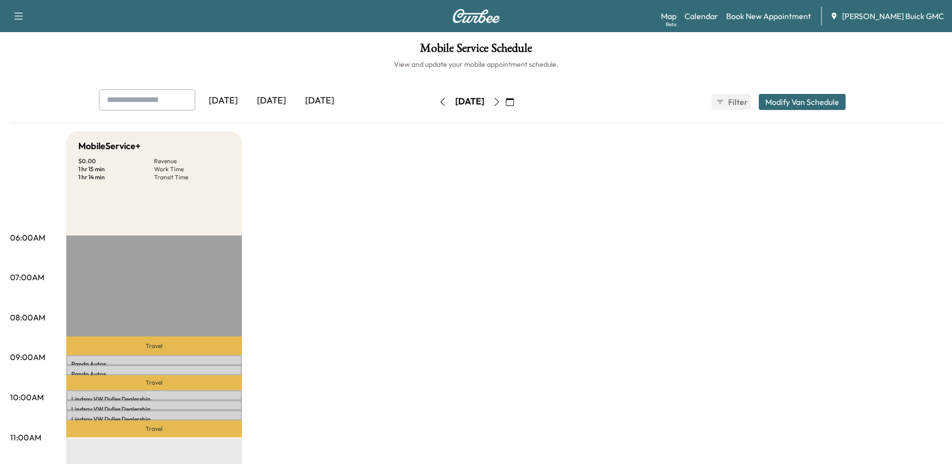
click at [499, 104] on icon "button" at bounding box center [496, 102] width 5 height 8
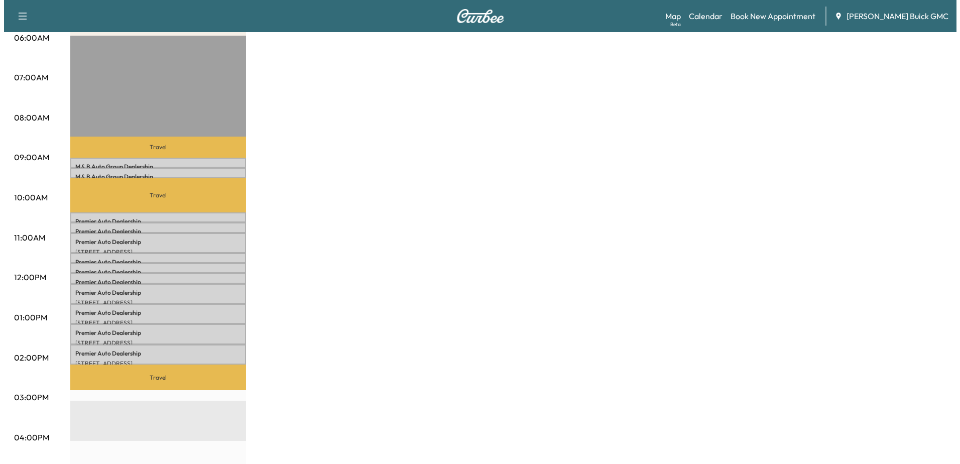
scroll to position [201, 0]
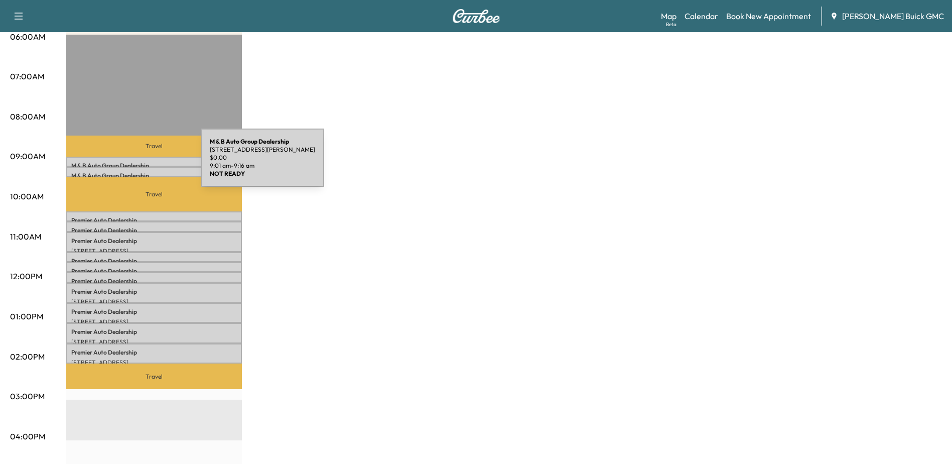
click at [125, 164] on p "M & B Auto Group Dealership" at bounding box center [154, 166] width 166 height 8
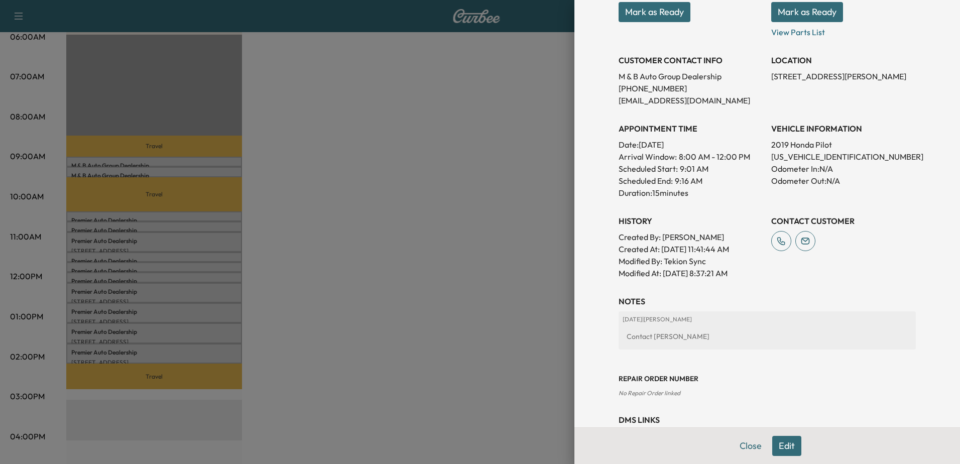
scroll to position [0, 0]
